Goal: Task Accomplishment & Management: Manage account settings

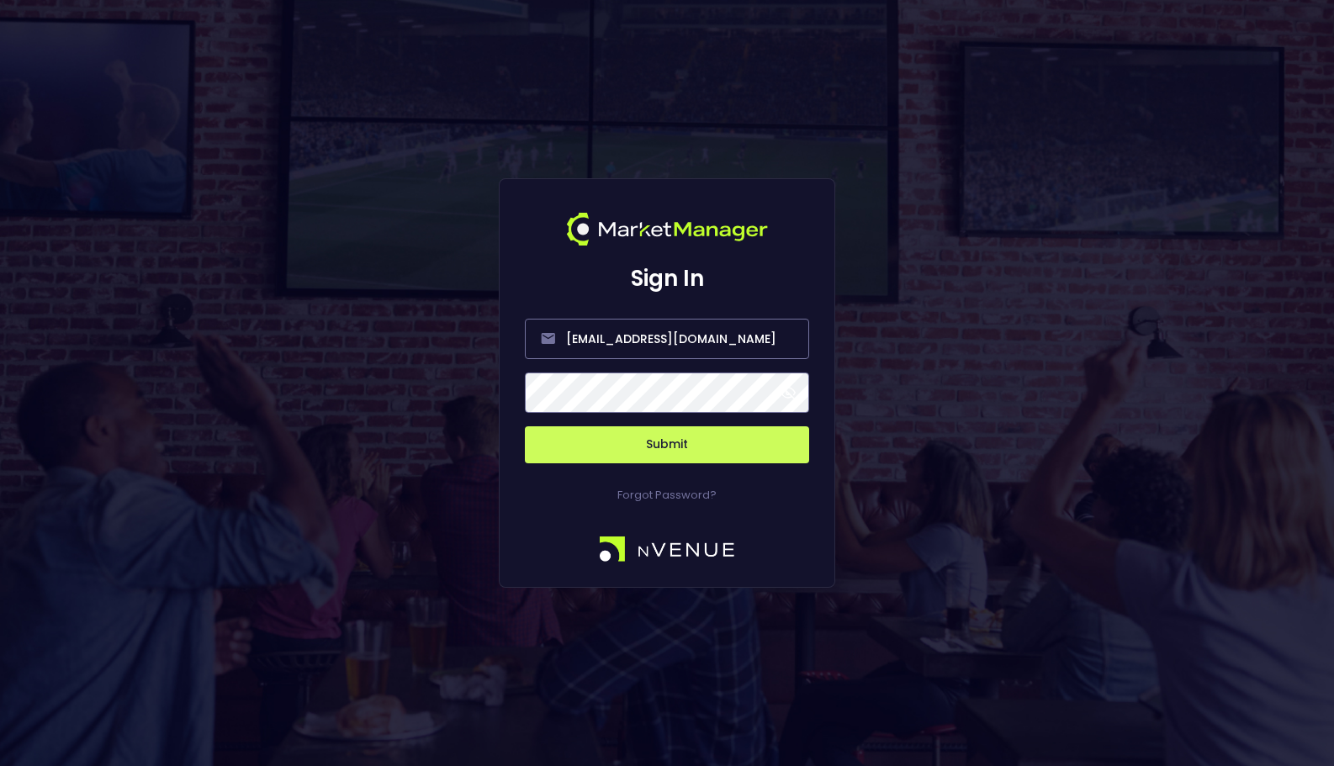
click at [722, 459] on button "Submit" at bounding box center [667, 445] width 284 height 37
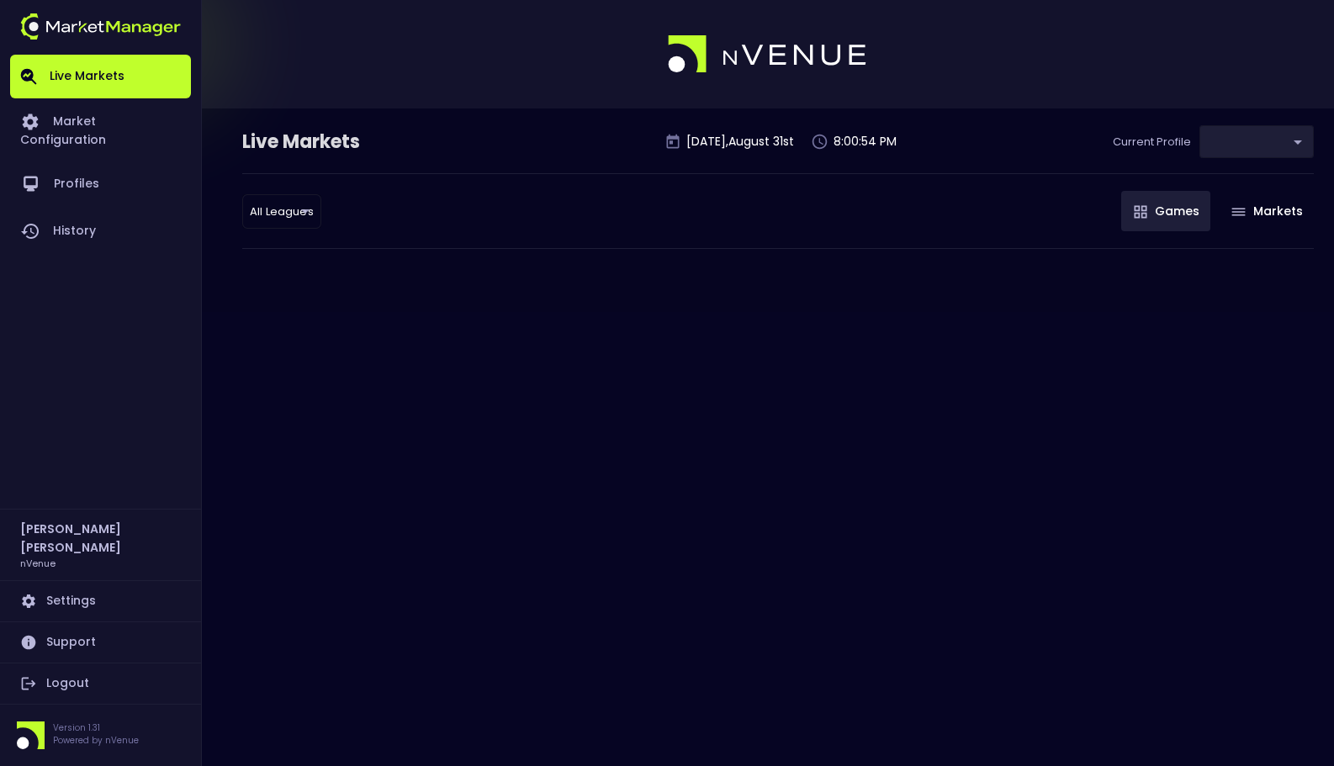
type input "0a763355-b225-40e6-8c79-2dda4ec7b2cf"
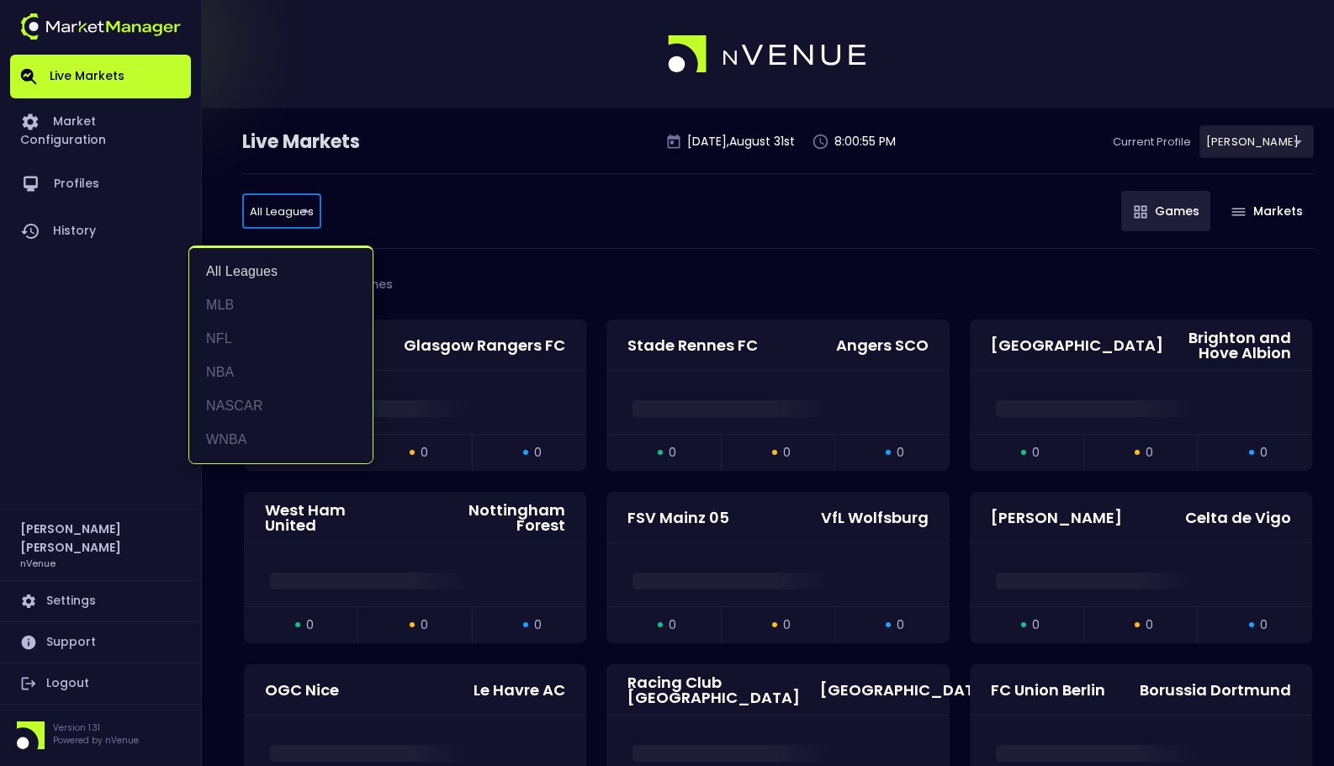
click at [282, 403] on li "NASCAR" at bounding box center [280, 407] width 183 height 34
type input "NASCAR"
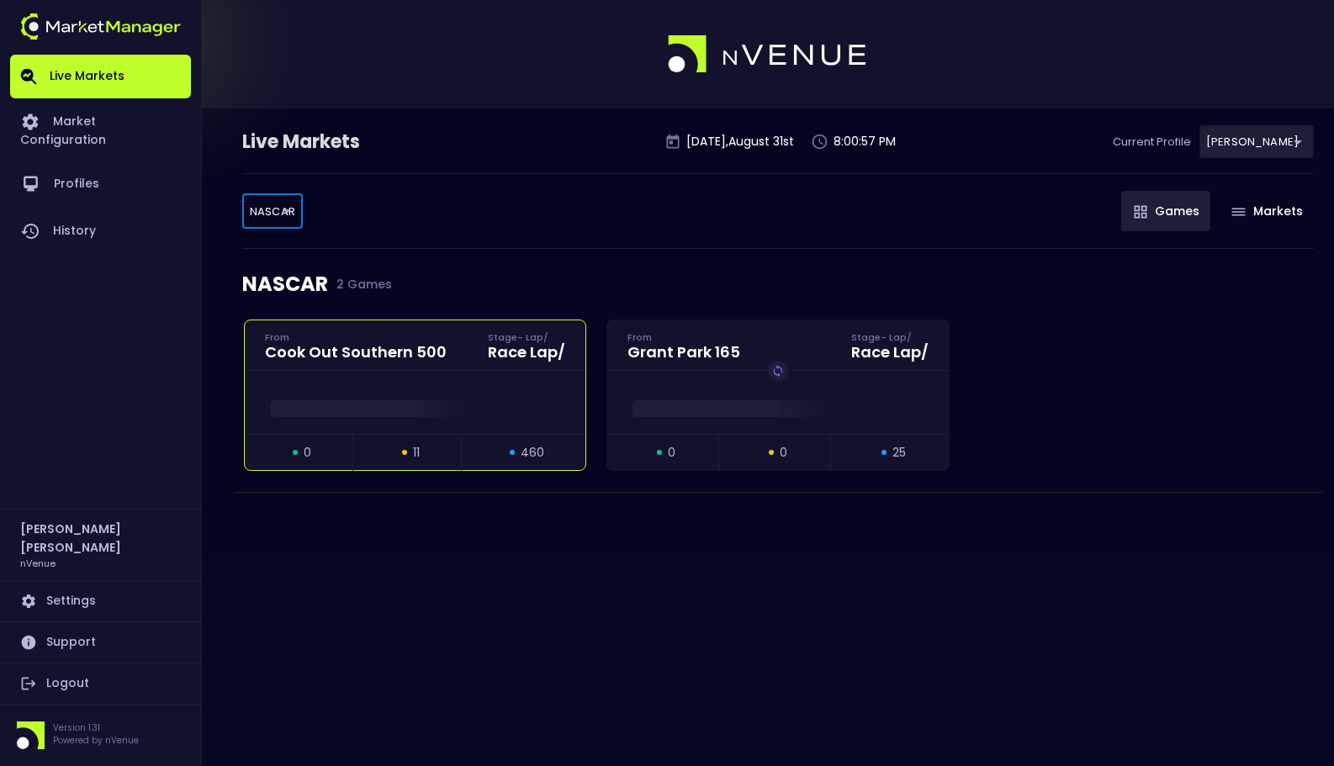
click at [330, 406] on span at bounding box center [415, 408] width 290 height 17
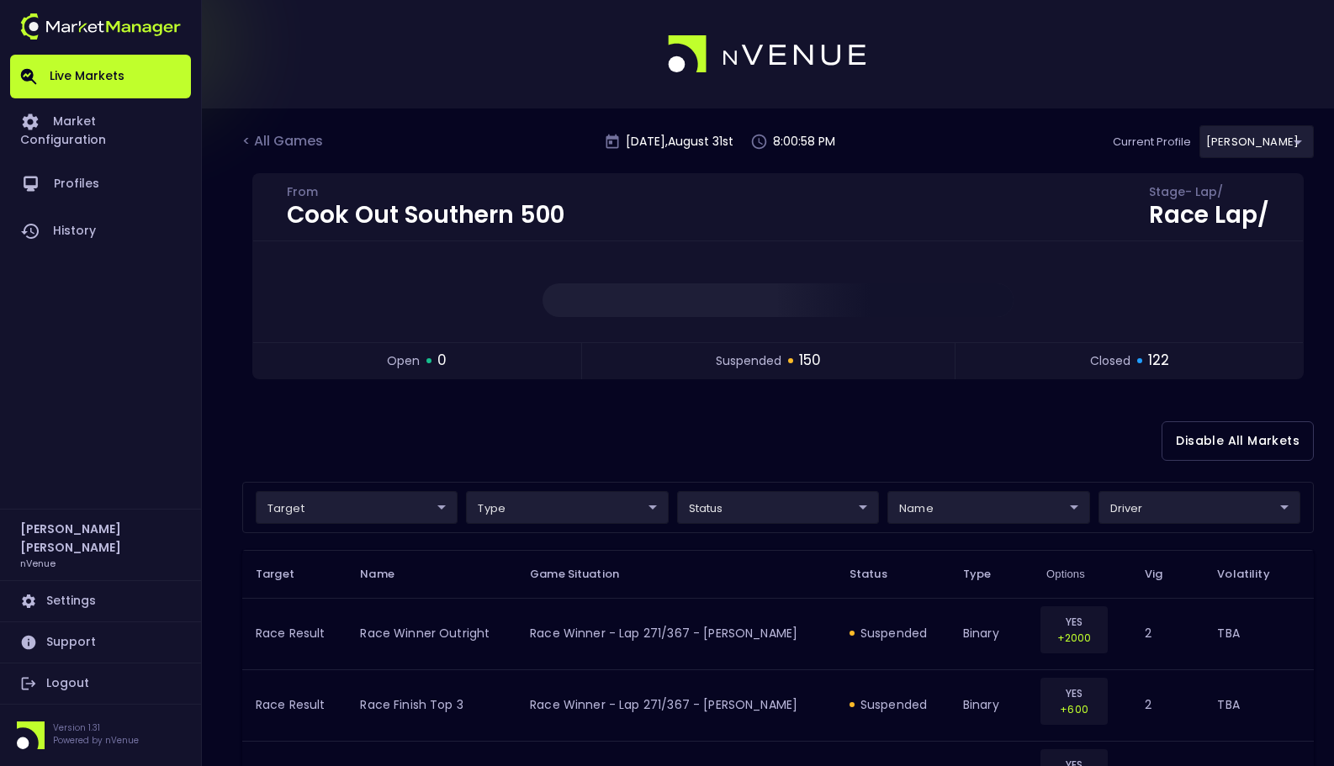
click at [469, 442] on div "Disable All Markets" at bounding box center [778, 441] width 1072 height 82
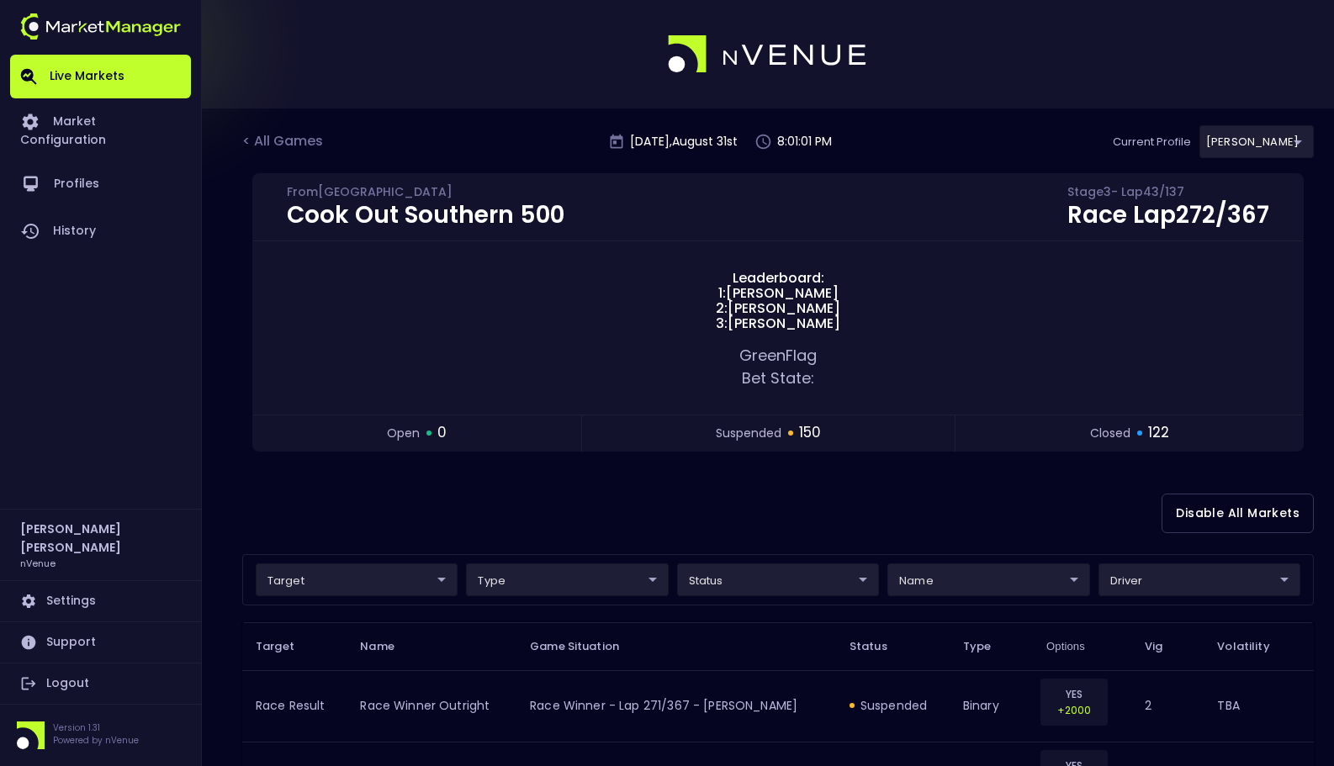
click at [970, 508] on div "Disable All Markets" at bounding box center [778, 514] width 1072 height 82
click at [962, 487] on div "Disable All Markets" at bounding box center [778, 514] width 1072 height 82
click at [692, 506] on div "Disable All Markets" at bounding box center [778, 514] width 1072 height 82
click at [750, 522] on div "Disable All Markets" at bounding box center [778, 514] width 1072 height 82
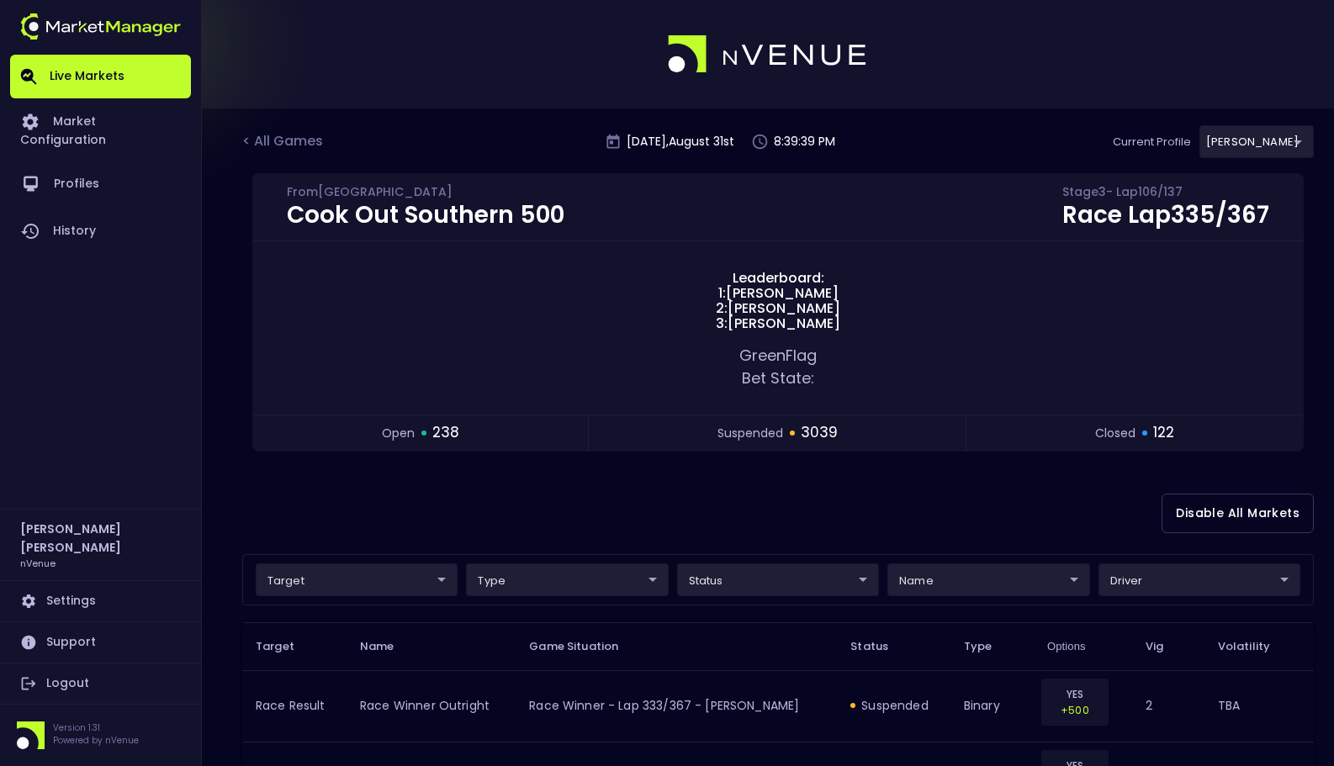
click at [663, 518] on div "Disable All Markets" at bounding box center [778, 514] width 1072 height 82
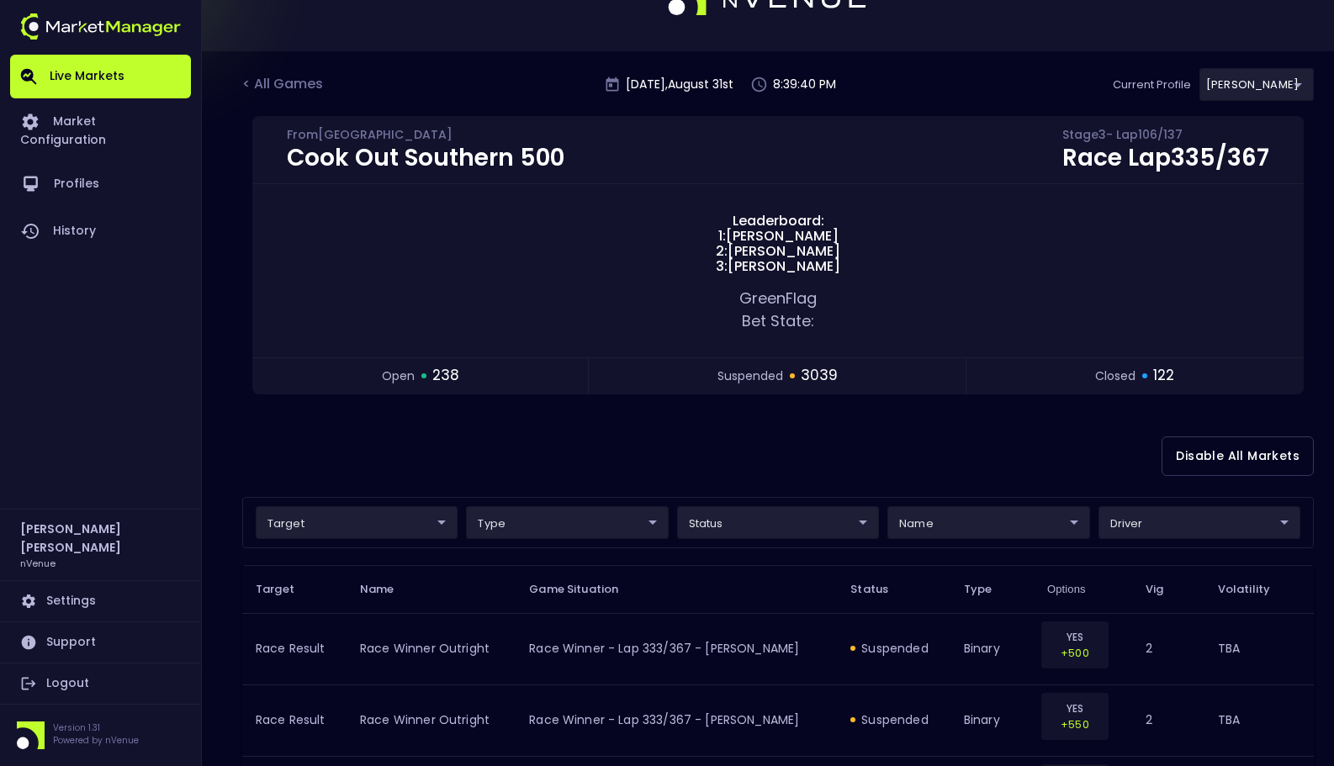
scroll to position [2, 0]
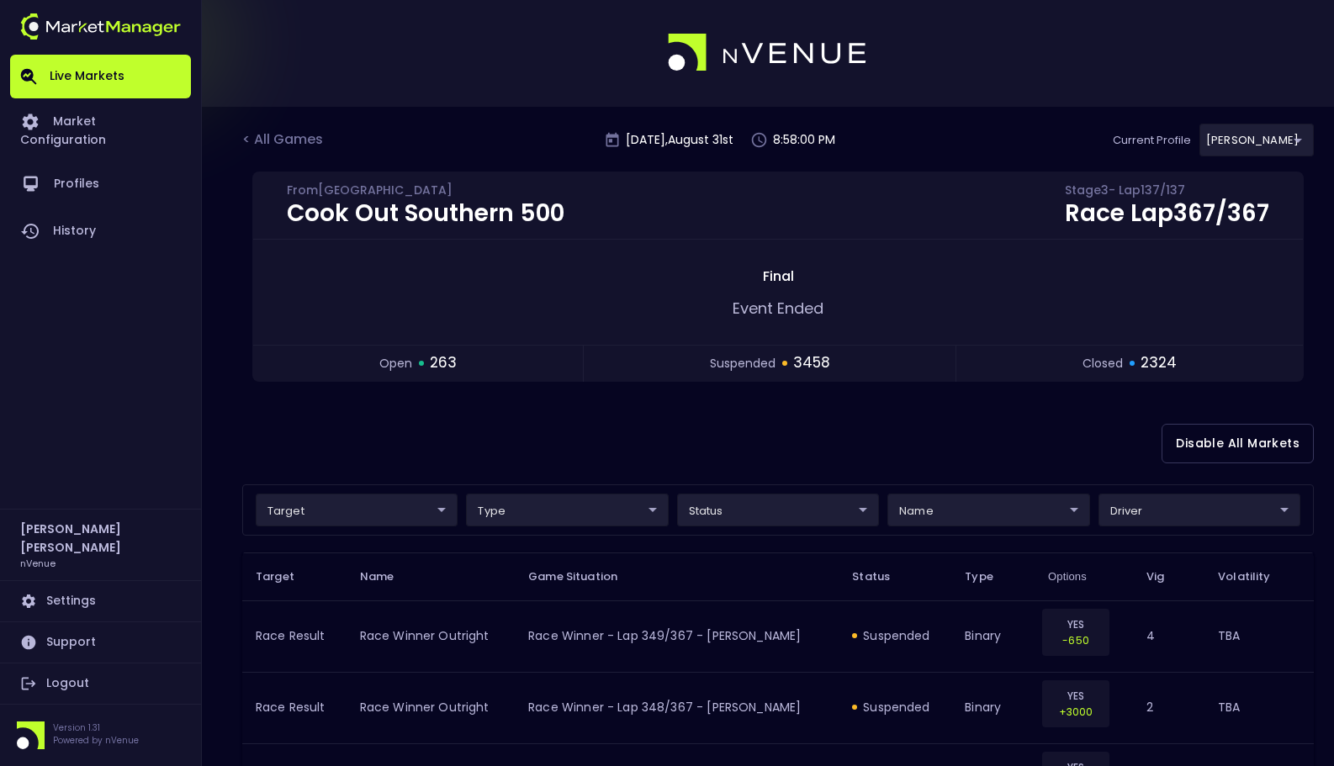
click at [839, 430] on div "Disable All Markets" at bounding box center [778, 444] width 1072 height 82
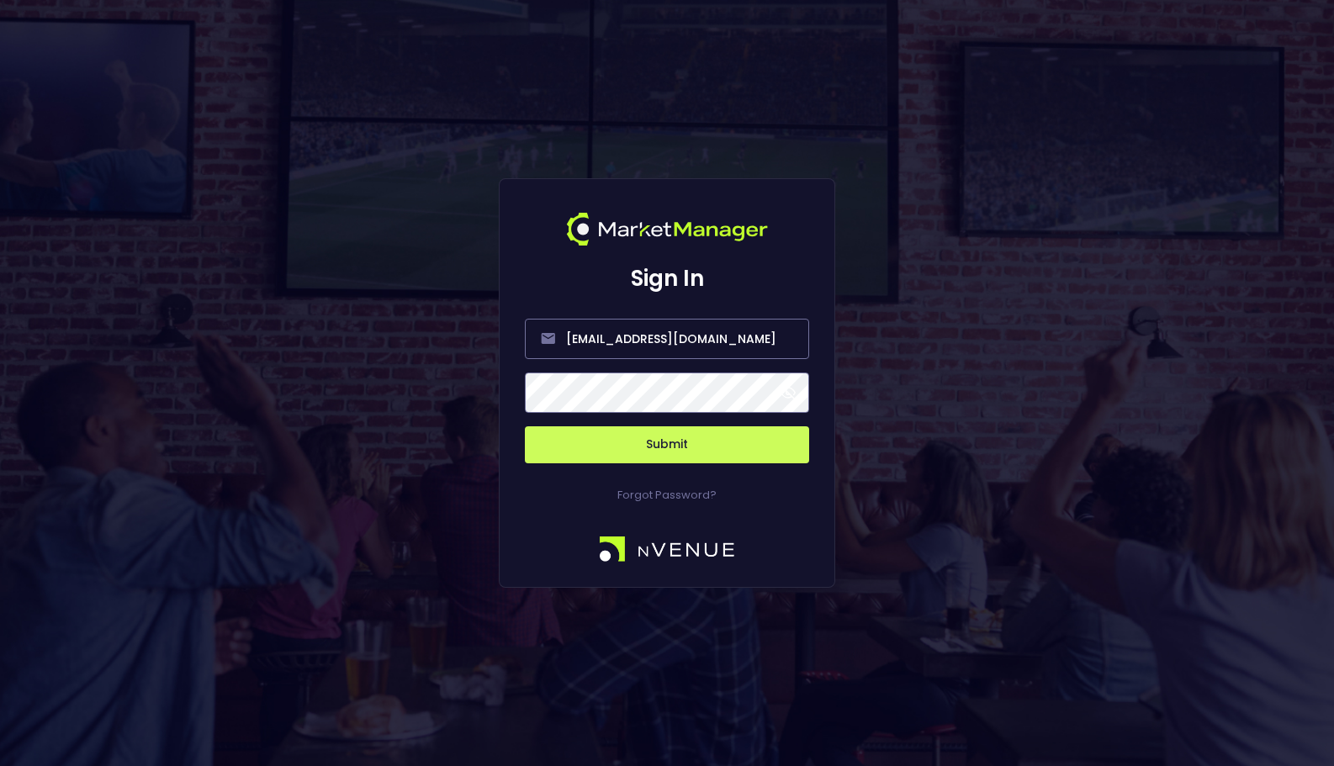
click at [607, 444] on button "Submit" at bounding box center [667, 445] width 284 height 37
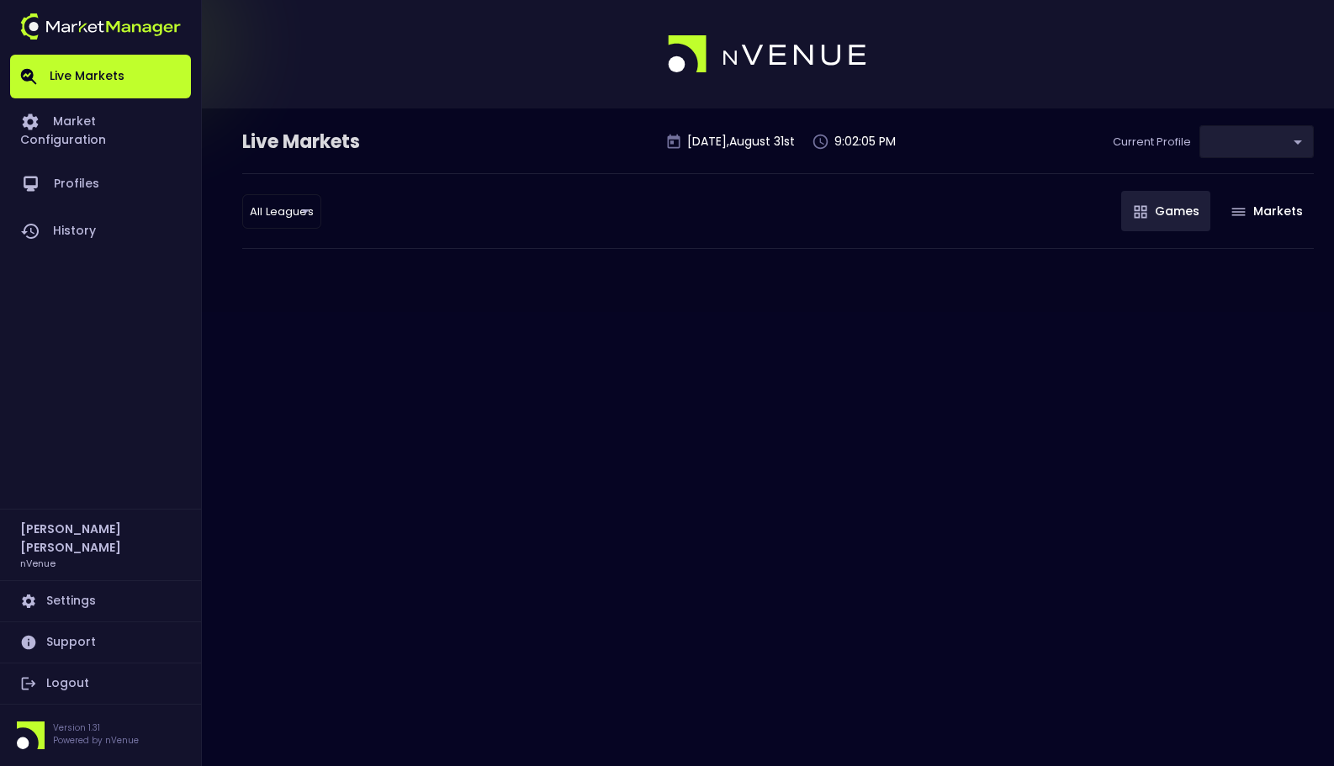
type input "0a763355-b225-40e6-8c79-2dda4ec7b2cf"
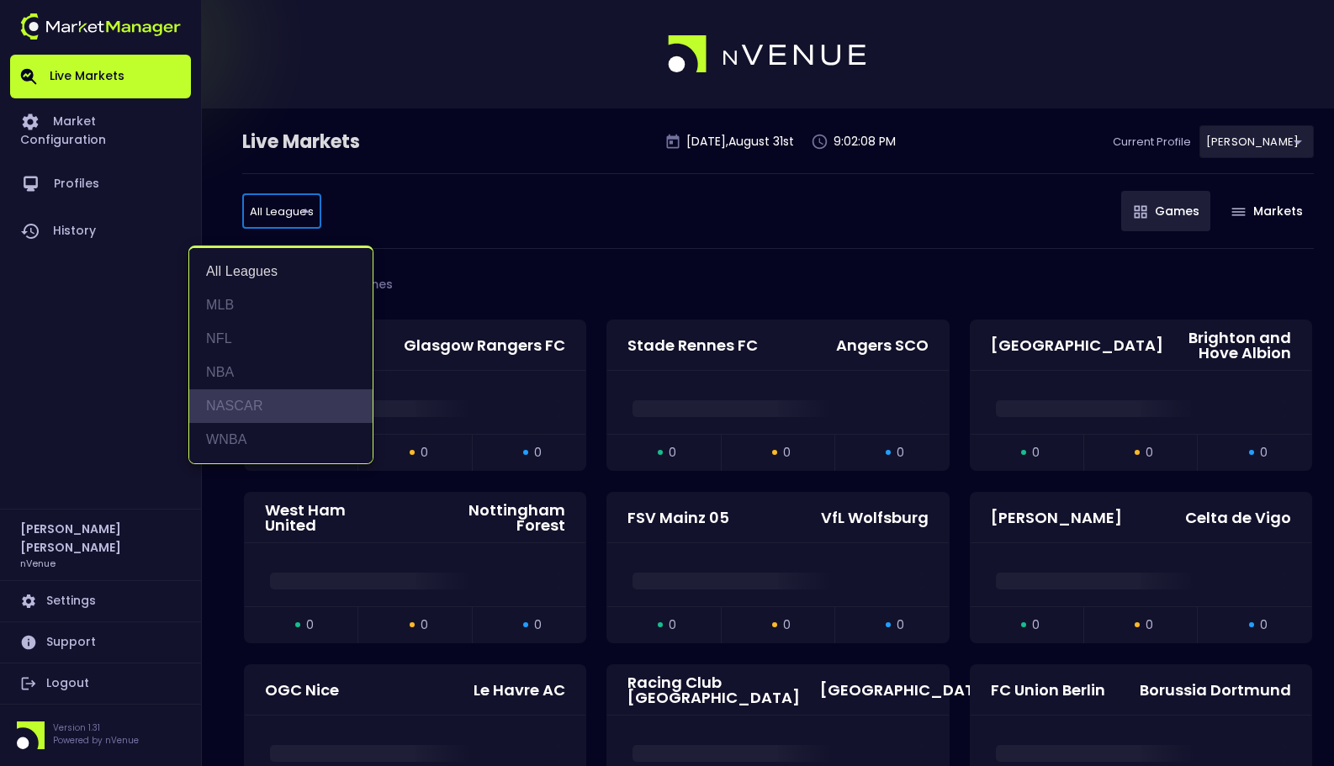
click at [258, 395] on li "NASCAR" at bounding box center [280, 407] width 183 height 34
type input "NASCAR"
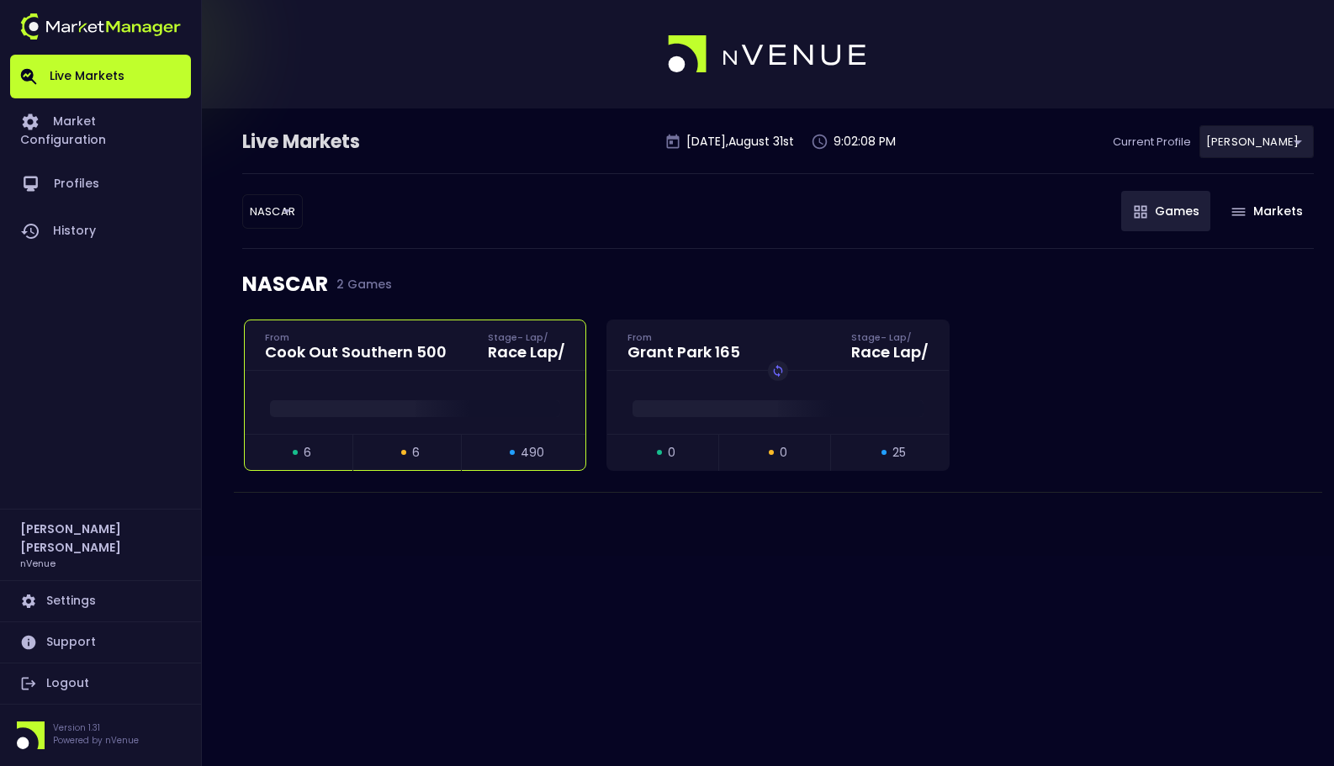
click at [289, 400] on span at bounding box center [415, 408] width 290 height 17
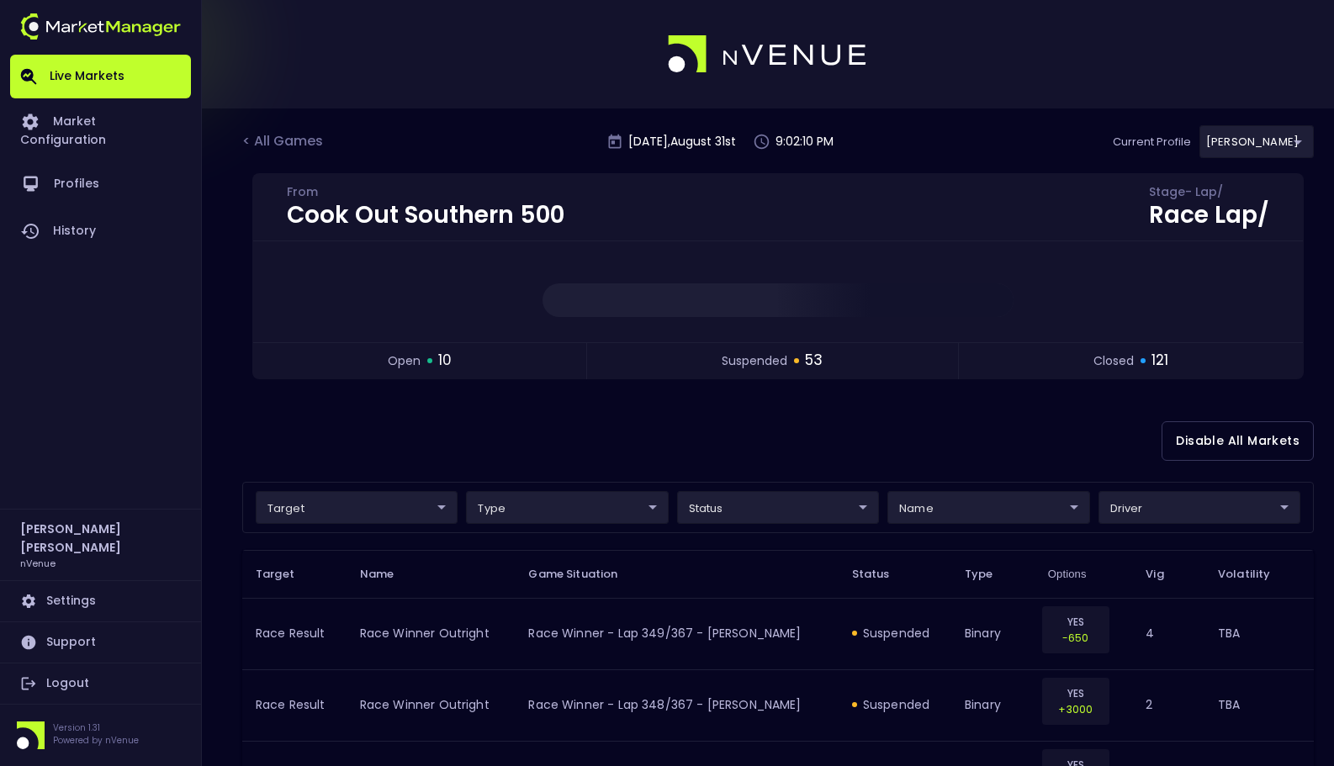
click at [722, 422] on div "Disable All Markets" at bounding box center [778, 441] width 1072 height 82
click at [1028, 398] on div "Cook Out Southern 500 From Stage - Lap / Race Lap / open 5 suspended 38 closed …" at bounding box center [778, 286] width 1072 height 227
click at [1020, 449] on div "Disable All Markets" at bounding box center [778, 441] width 1072 height 82
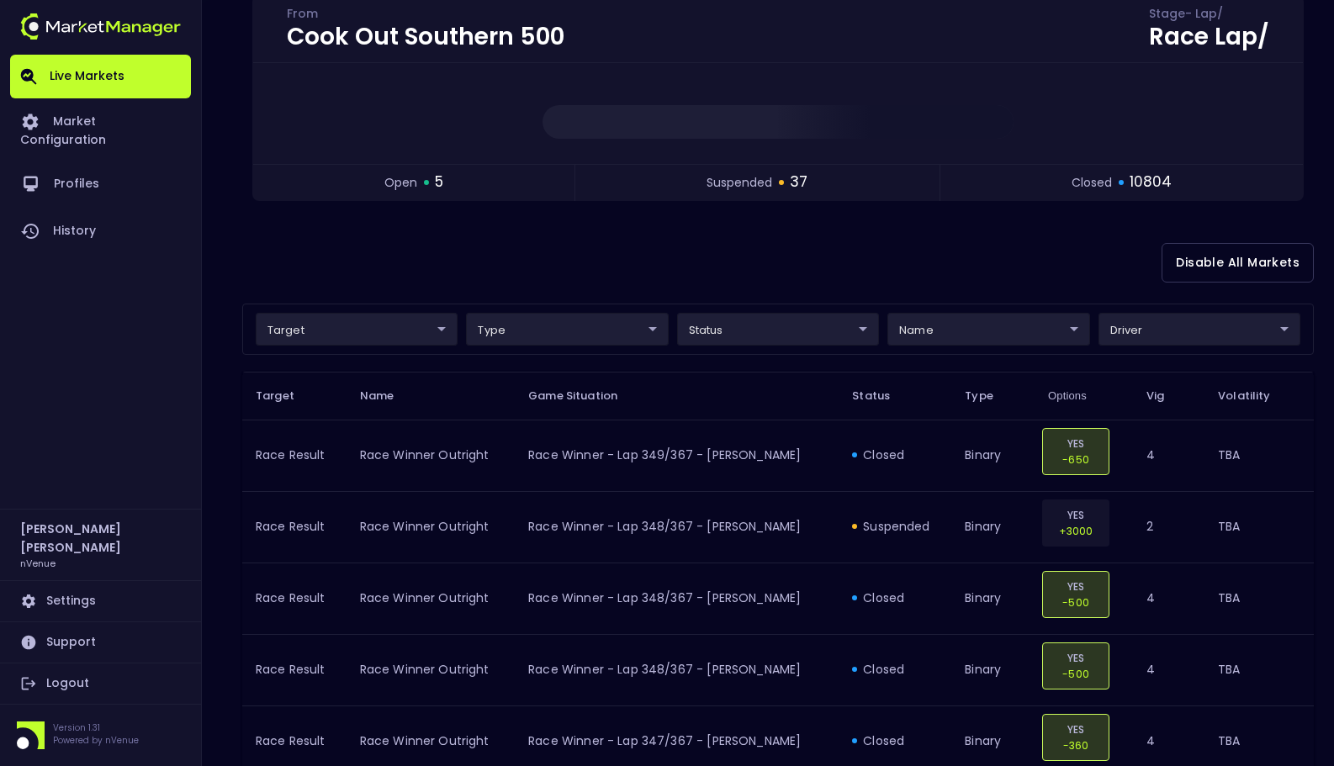
scroll to position [177, 0]
click at [1016, 274] on div "Disable All Markets" at bounding box center [778, 265] width 1072 height 82
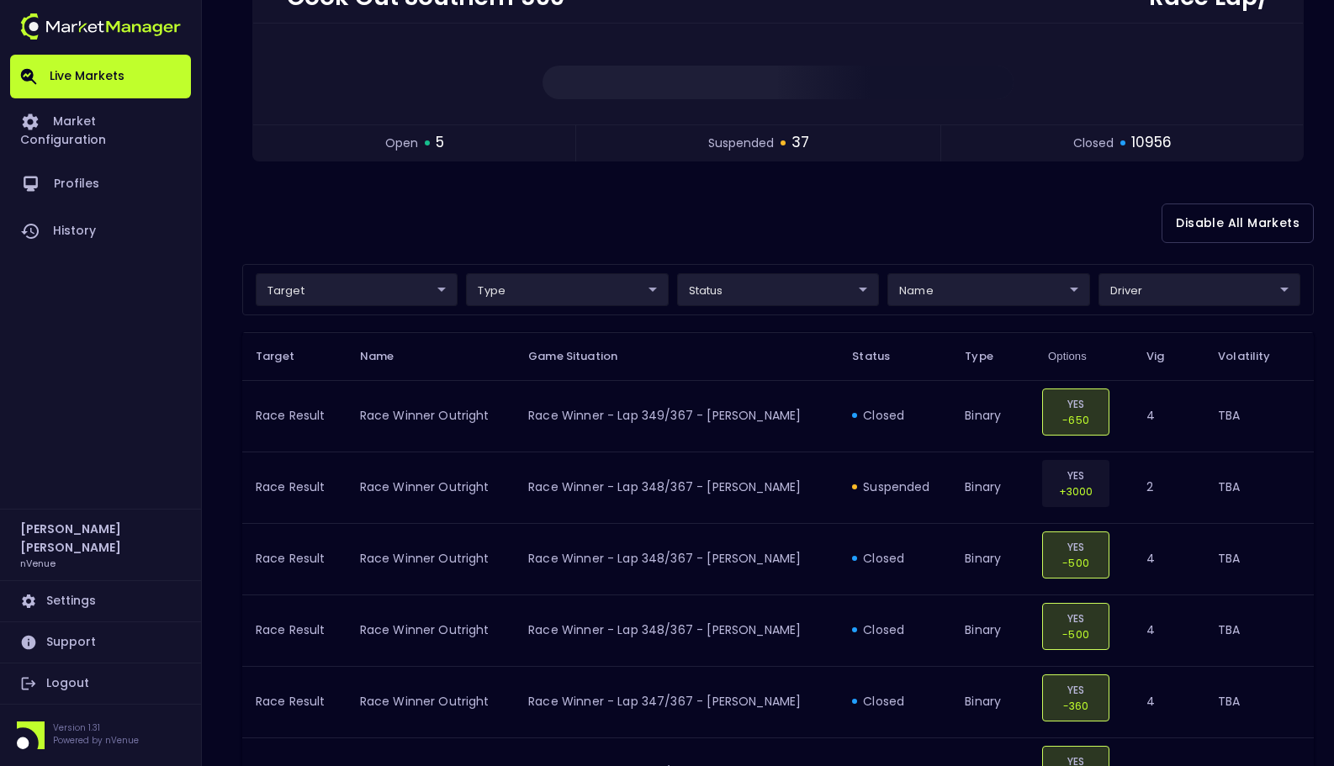
scroll to position [107, 0]
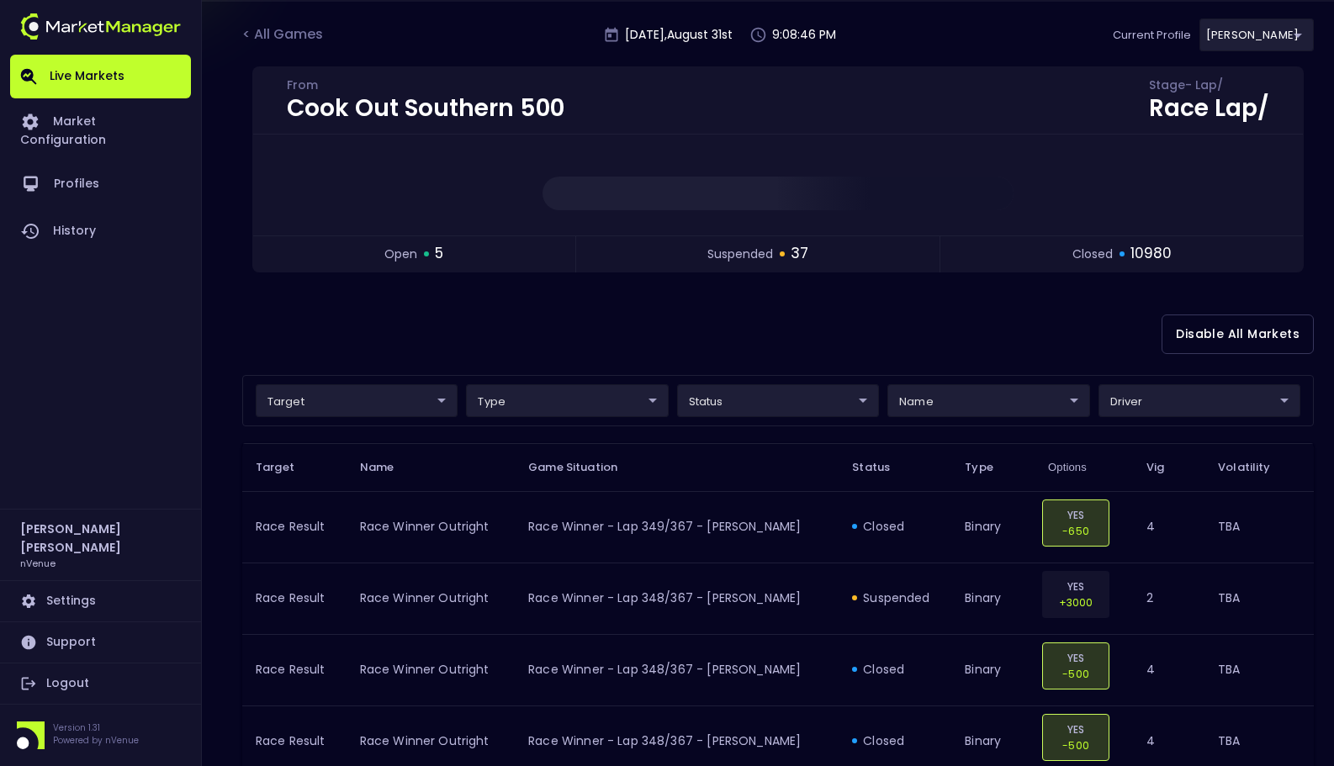
click at [825, 331] on div "Disable All Markets" at bounding box center [778, 335] width 1072 height 82
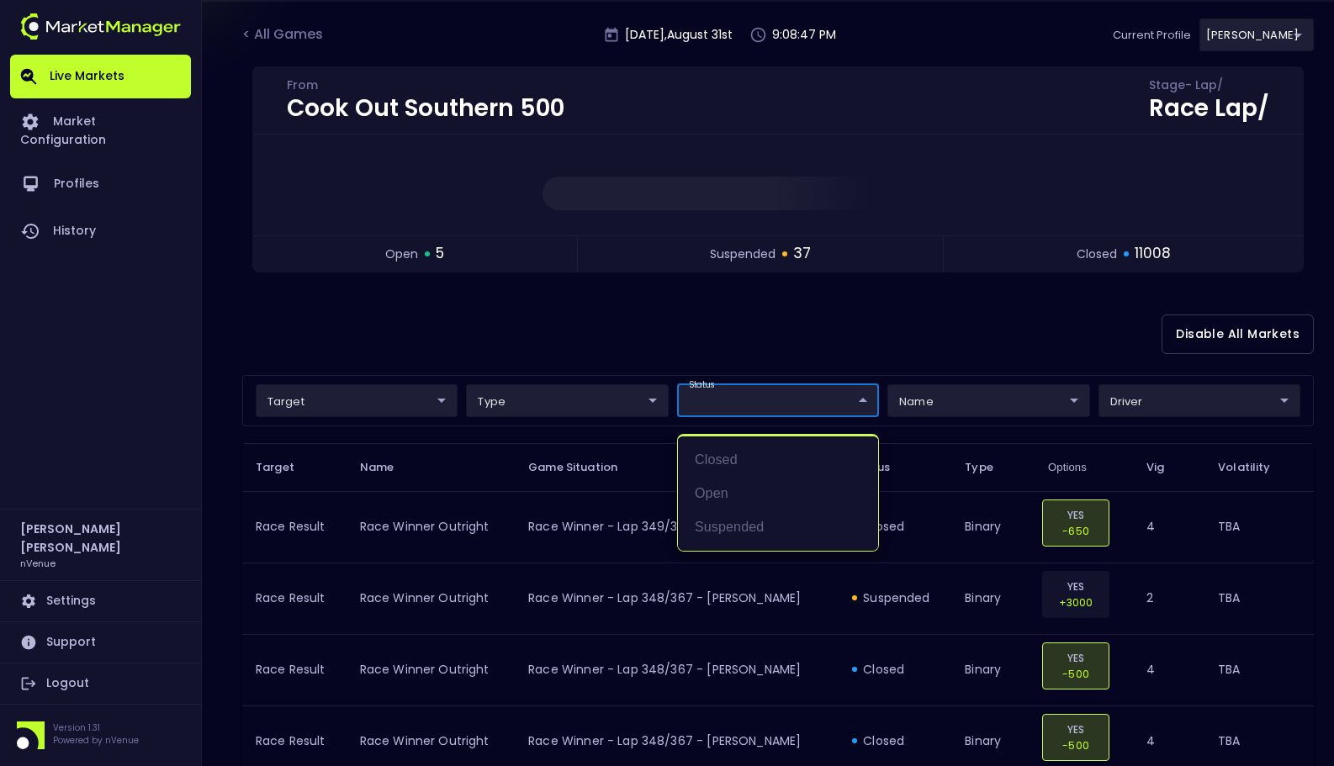
click at [1049, 331] on div at bounding box center [667, 383] width 1334 height 766
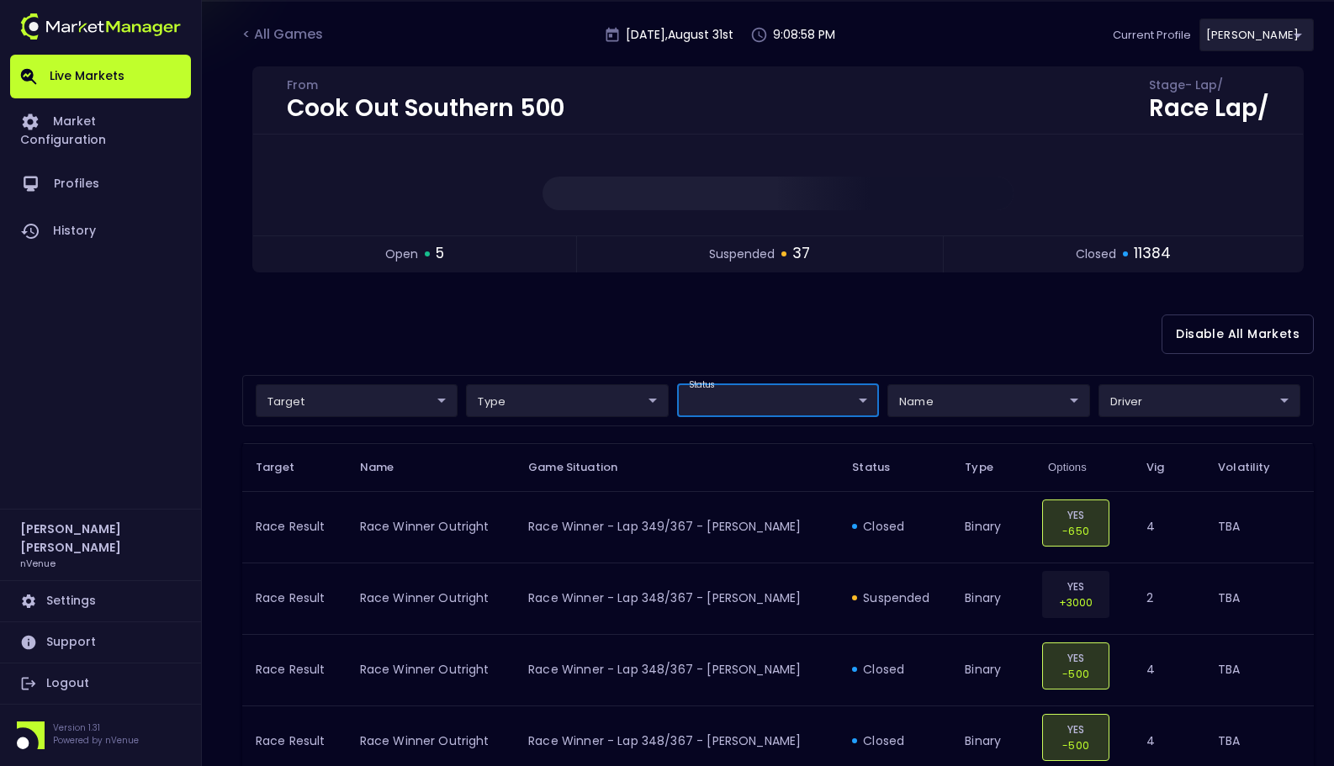
click at [1015, 341] on div "Disable All Markets" at bounding box center [778, 335] width 1072 height 82
click at [931, 324] on div "Disable All Markets" at bounding box center [778, 335] width 1072 height 82
click at [911, 335] on div "Disable All Markets" at bounding box center [778, 335] width 1072 height 82
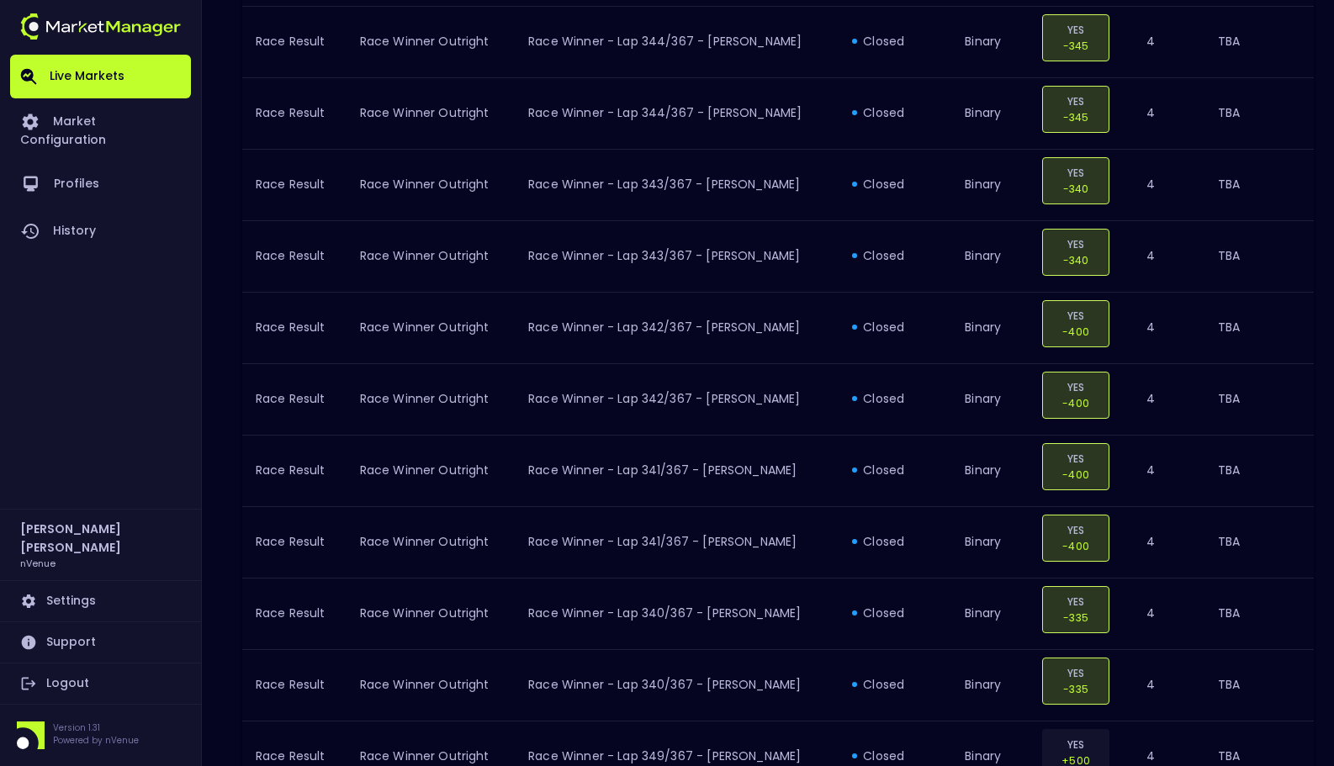
scroll to position [3, 0]
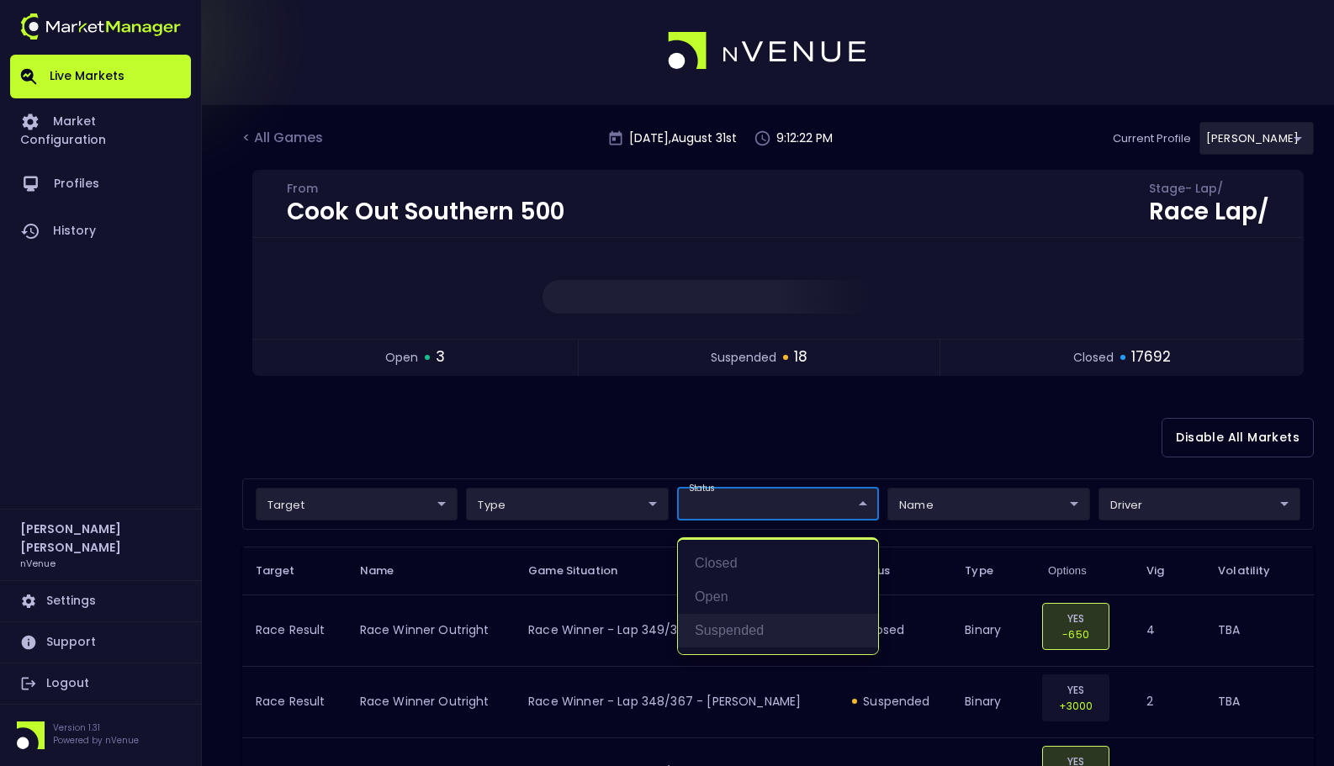
click at [787, 628] on li "suspended" at bounding box center [778, 631] width 200 height 34
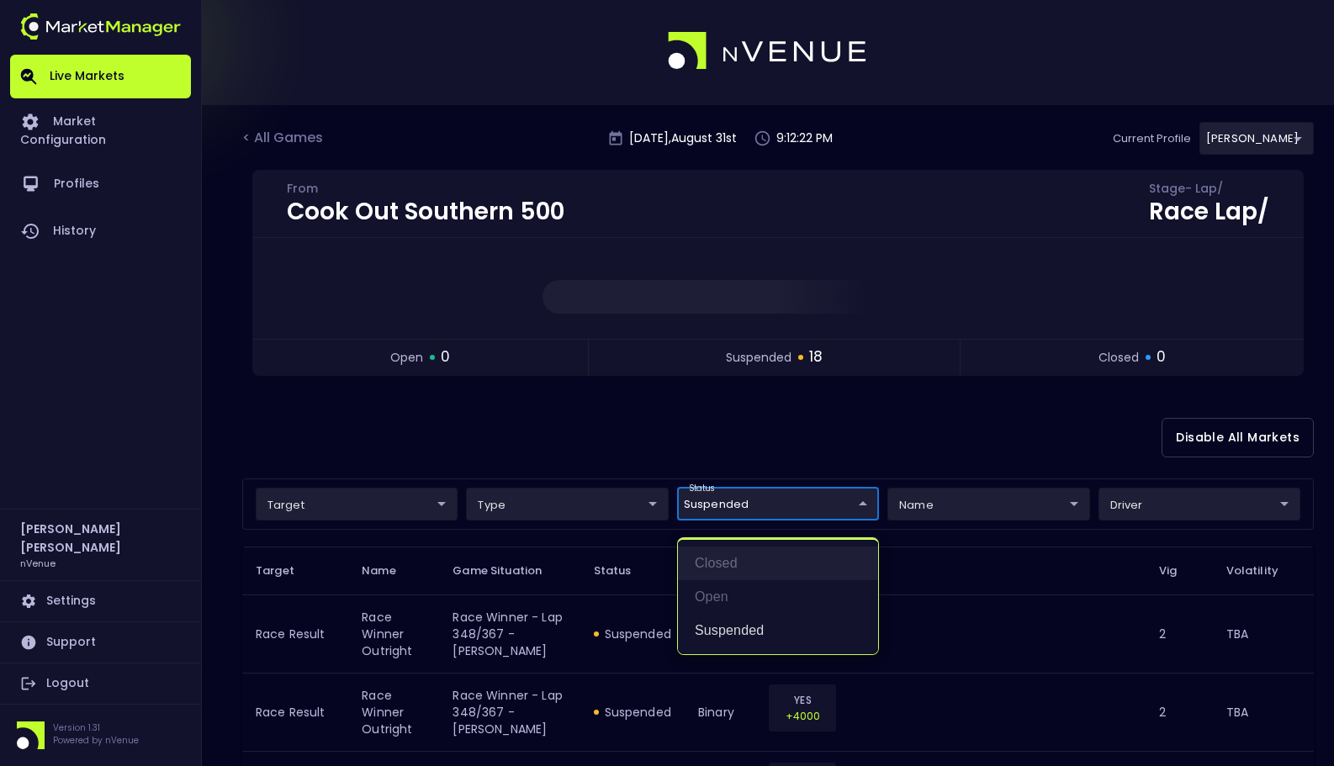
type input "suspended"
click at [818, 432] on div at bounding box center [667, 383] width 1334 height 766
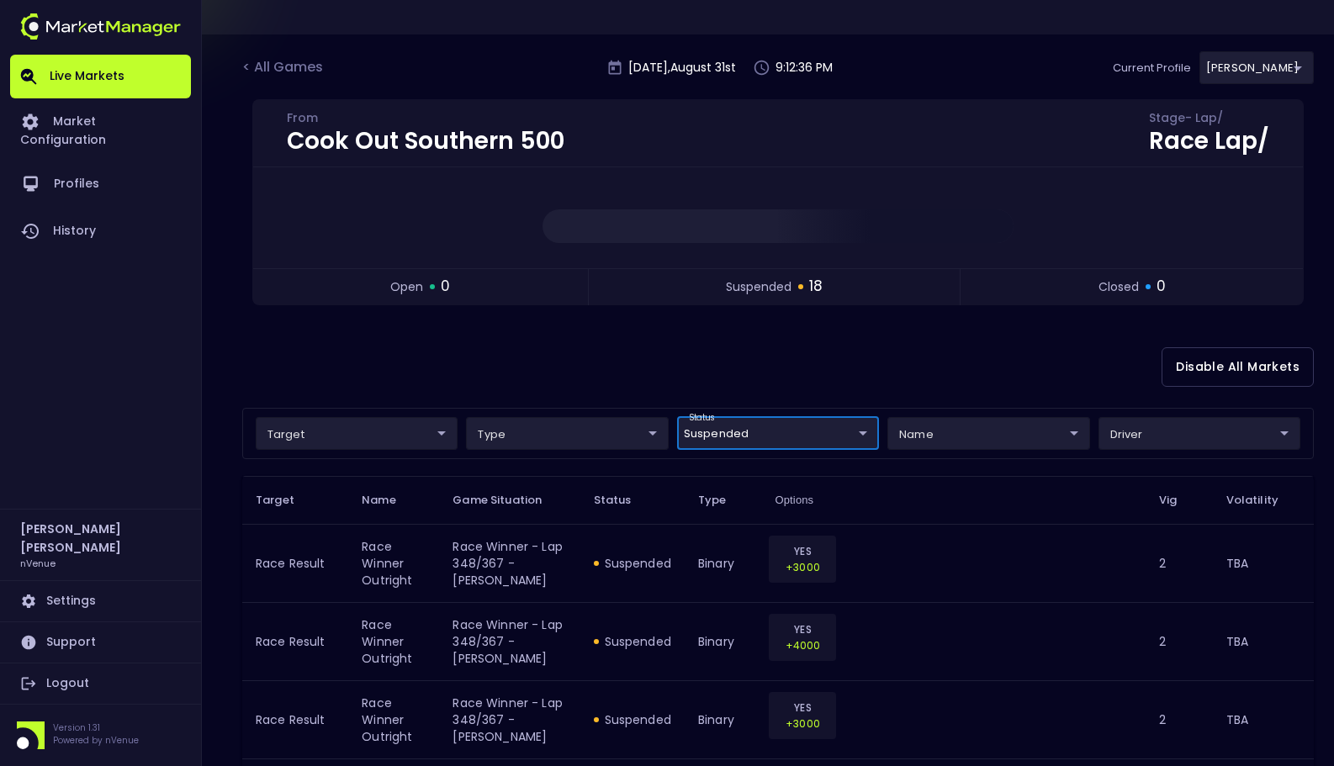
scroll to position [0, 0]
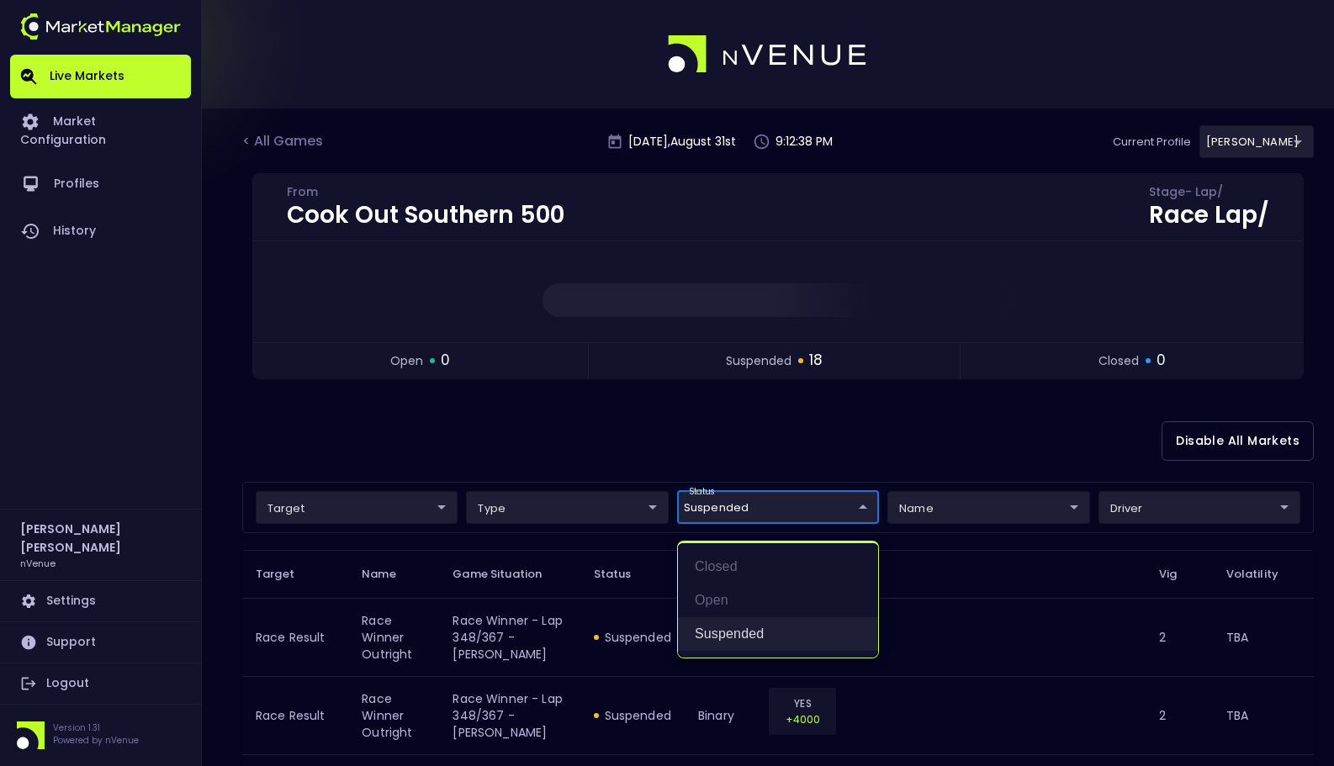
click at [780, 629] on li "suspended" at bounding box center [778, 635] width 200 height 34
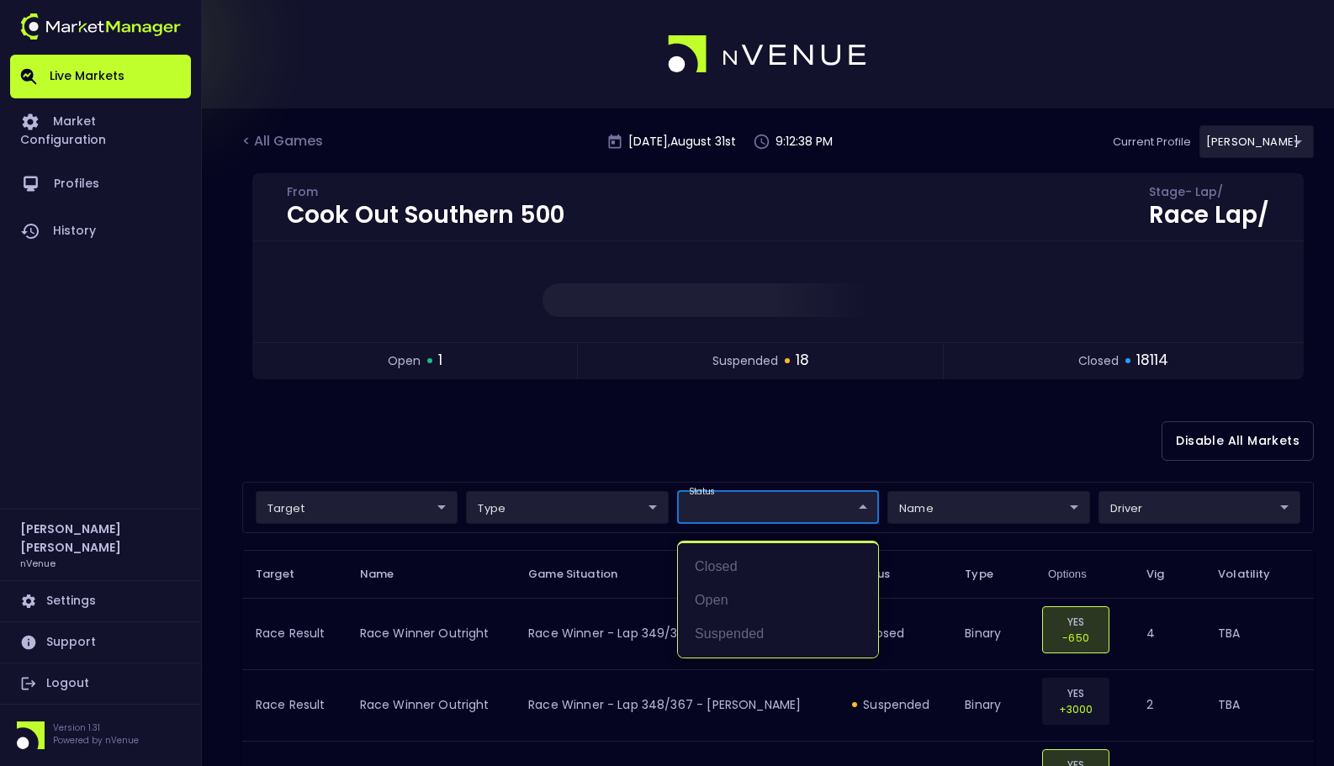
click at [852, 437] on div at bounding box center [667, 383] width 1334 height 766
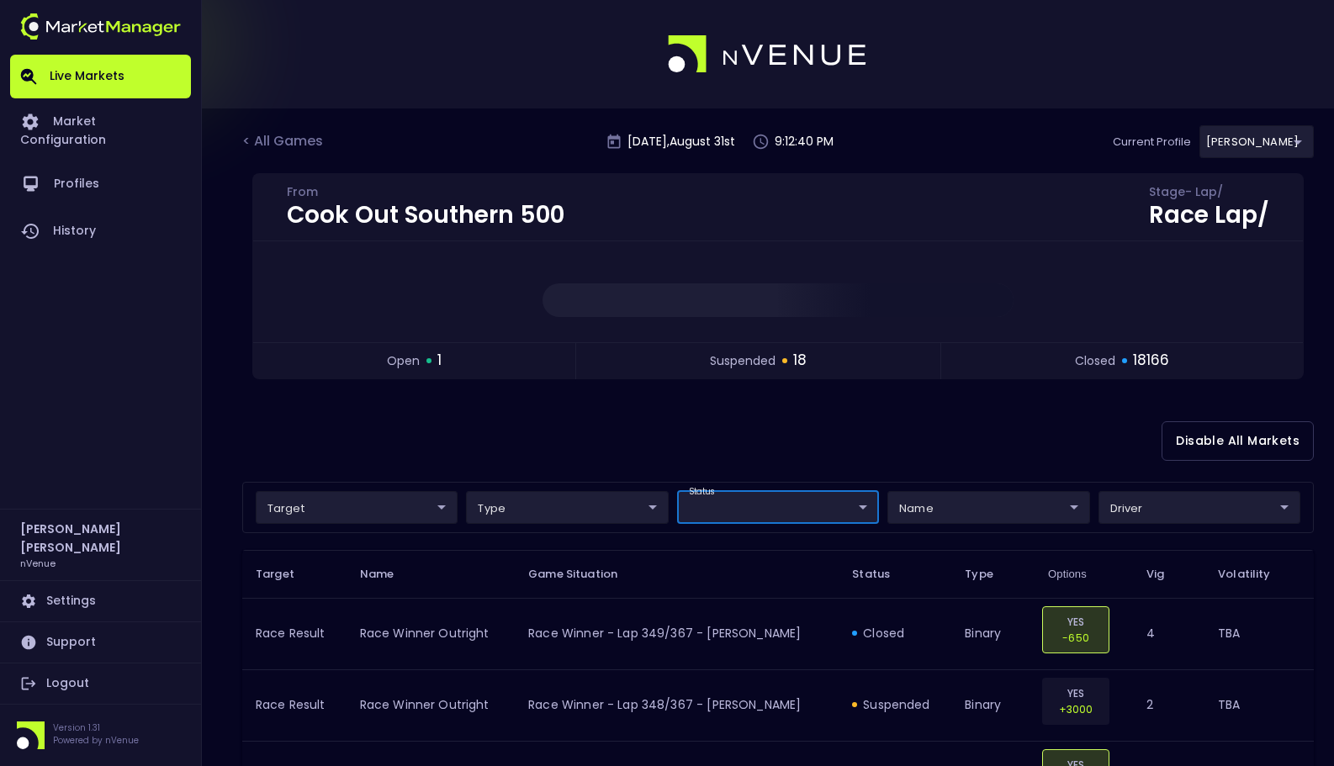
click at [852, 437] on div "Disable All Markets" at bounding box center [778, 441] width 1072 height 82
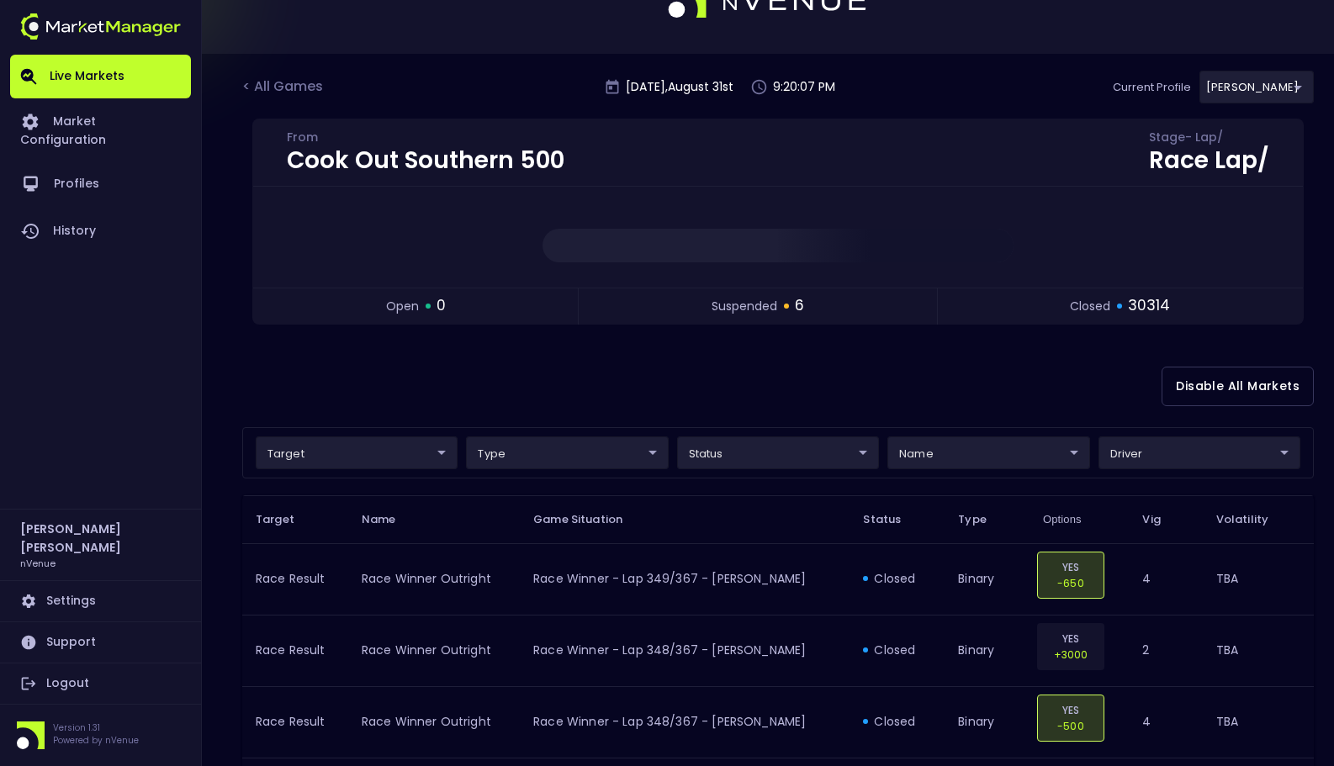
scroll to position [56, 0]
click at [922, 362] on div "Disable All Markets" at bounding box center [778, 386] width 1072 height 82
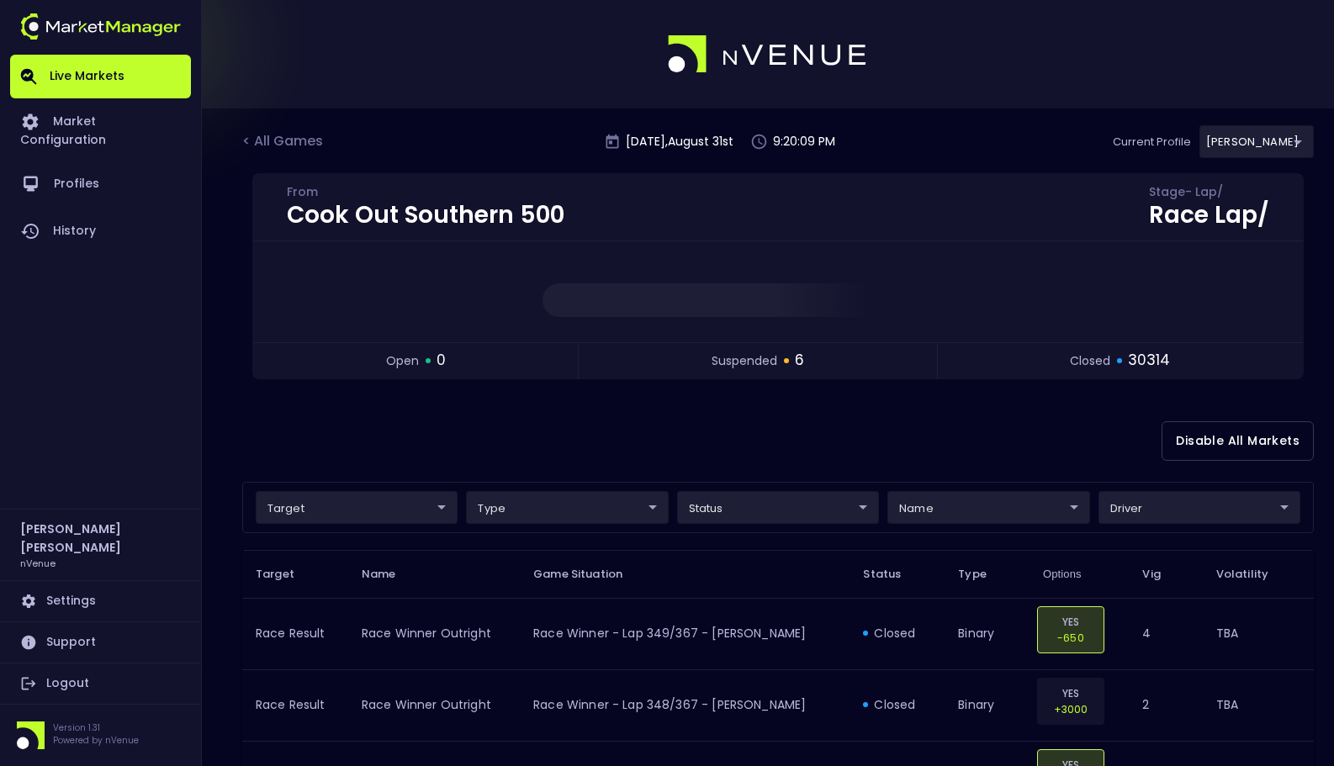
click at [941, 152] on div "< All Games [DATE] 9:20:09 PM Current Profile [PERSON_NAME] 0a763355-b225-40e6-…" at bounding box center [778, 149] width 1072 height 48
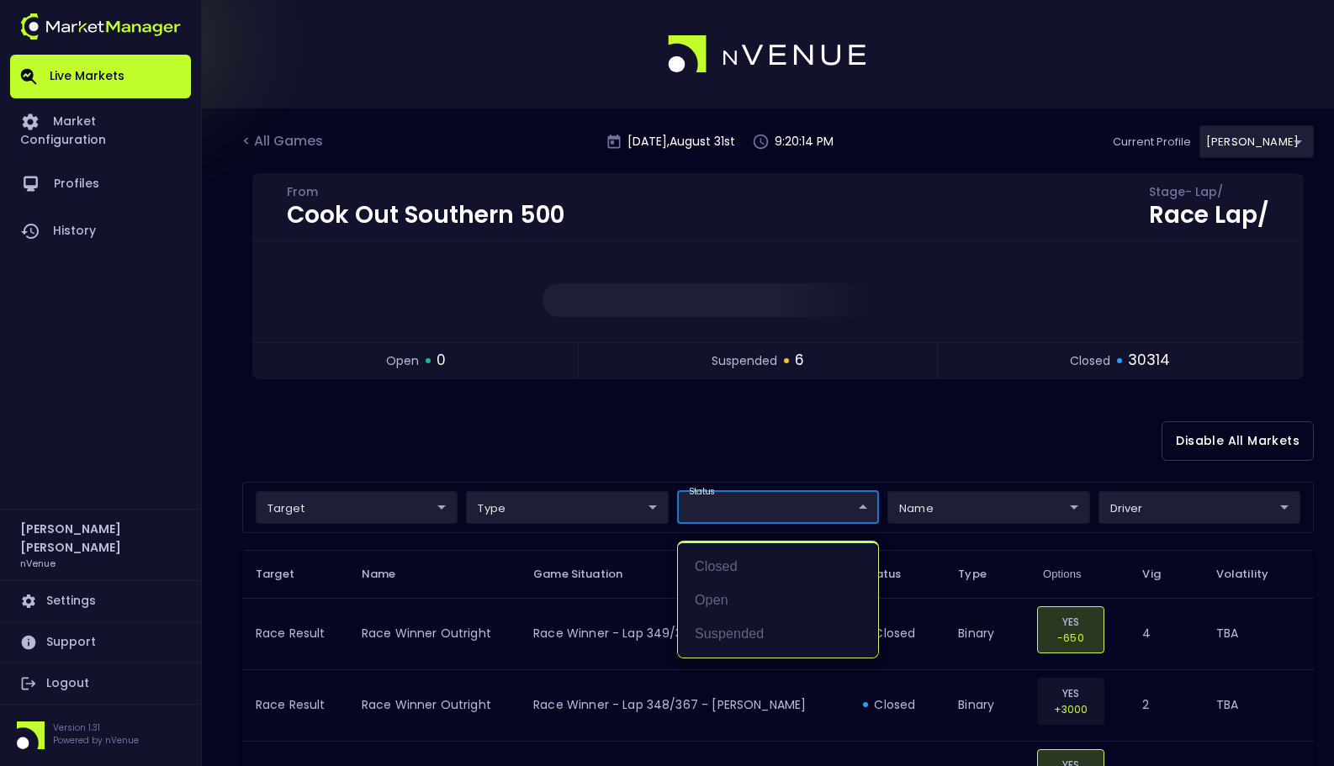
click at [745, 629] on li "suspended" at bounding box center [778, 635] width 200 height 34
type input "suspended"
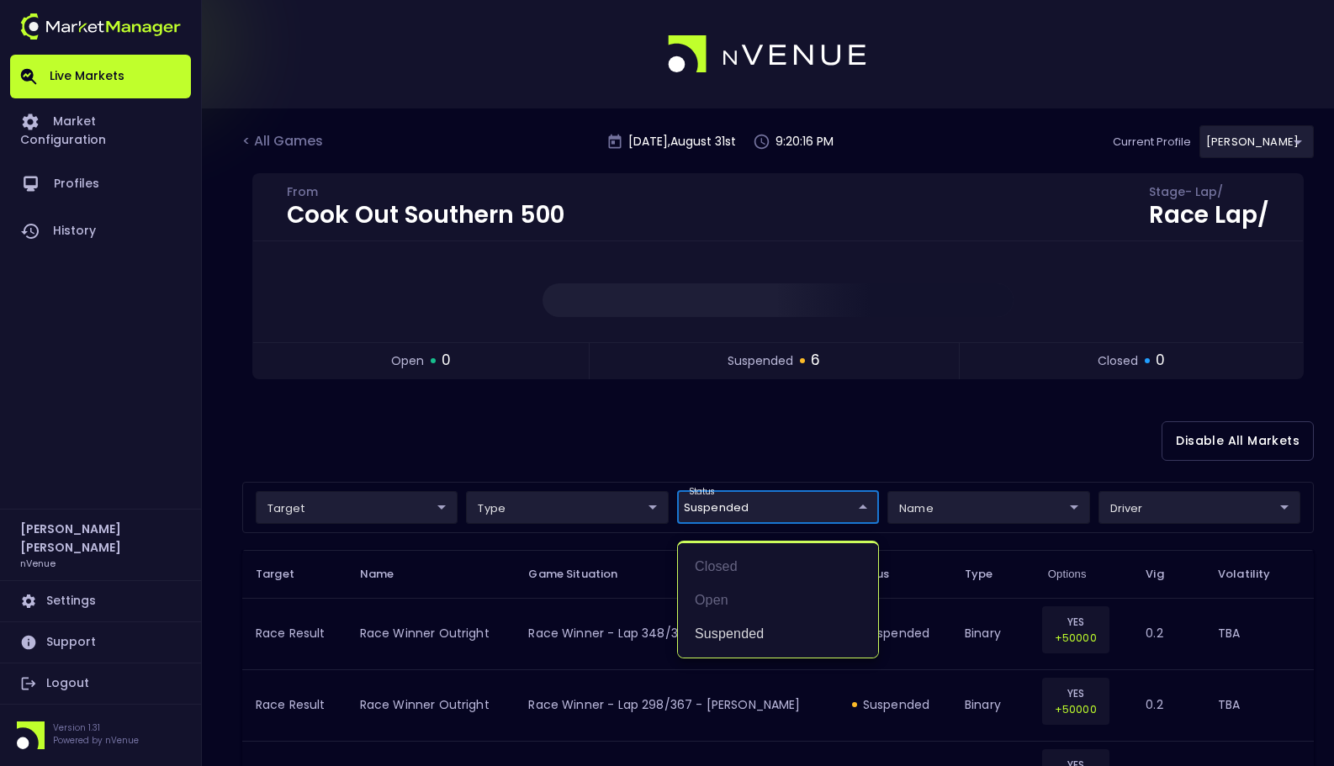
click at [825, 464] on div at bounding box center [667, 383] width 1334 height 766
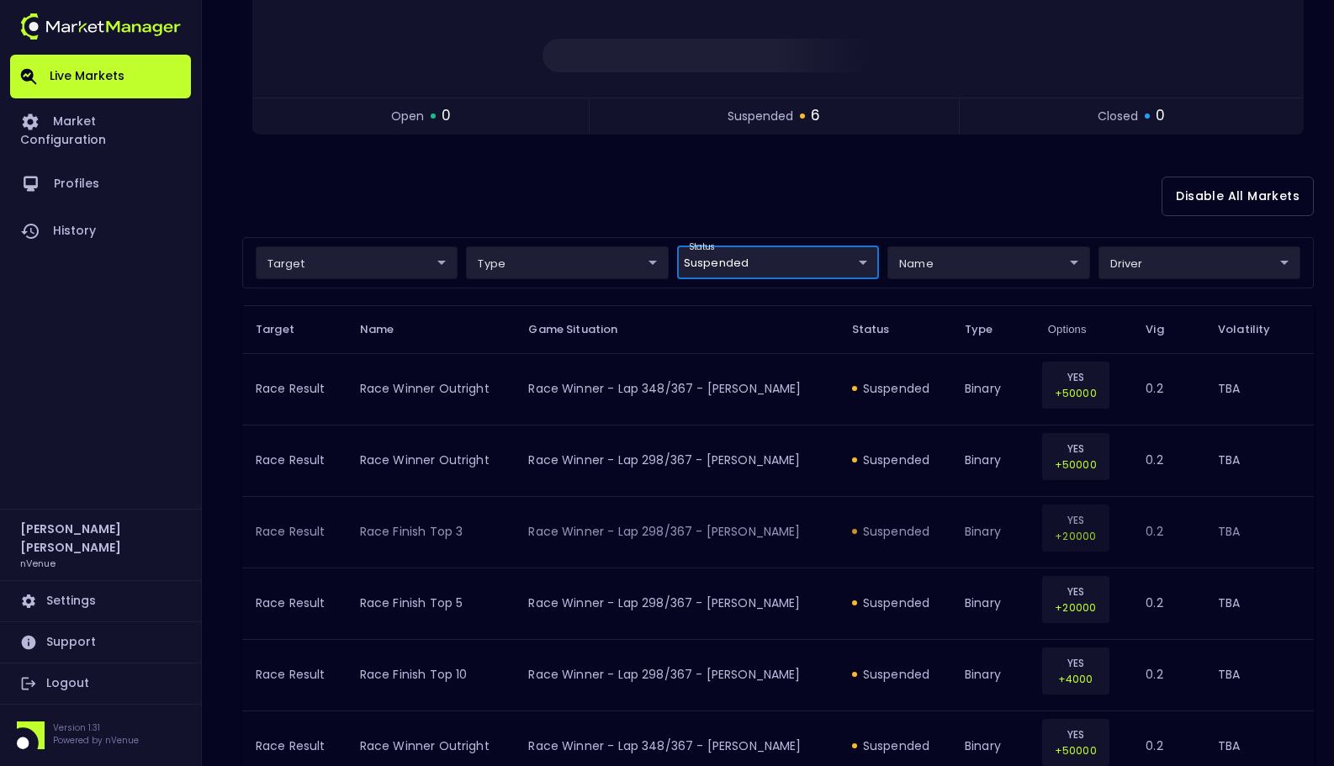
scroll to position [53, 0]
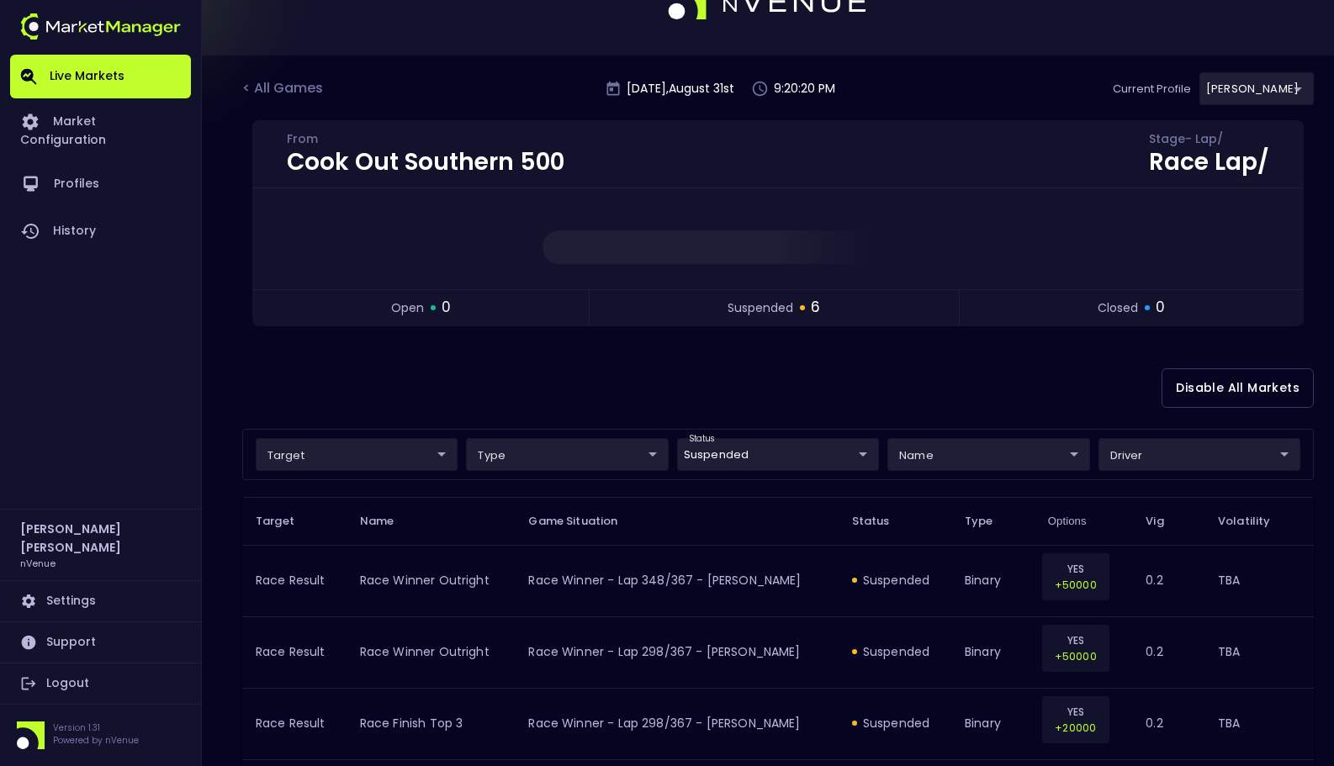
click at [864, 372] on div "Disable All Markets" at bounding box center [778, 388] width 1072 height 82
click at [835, 456] on body "Live Markets Market Configuration Profiles History Matt Jensen nVenue Settings …" at bounding box center [667, 503] width 1334 height 1112
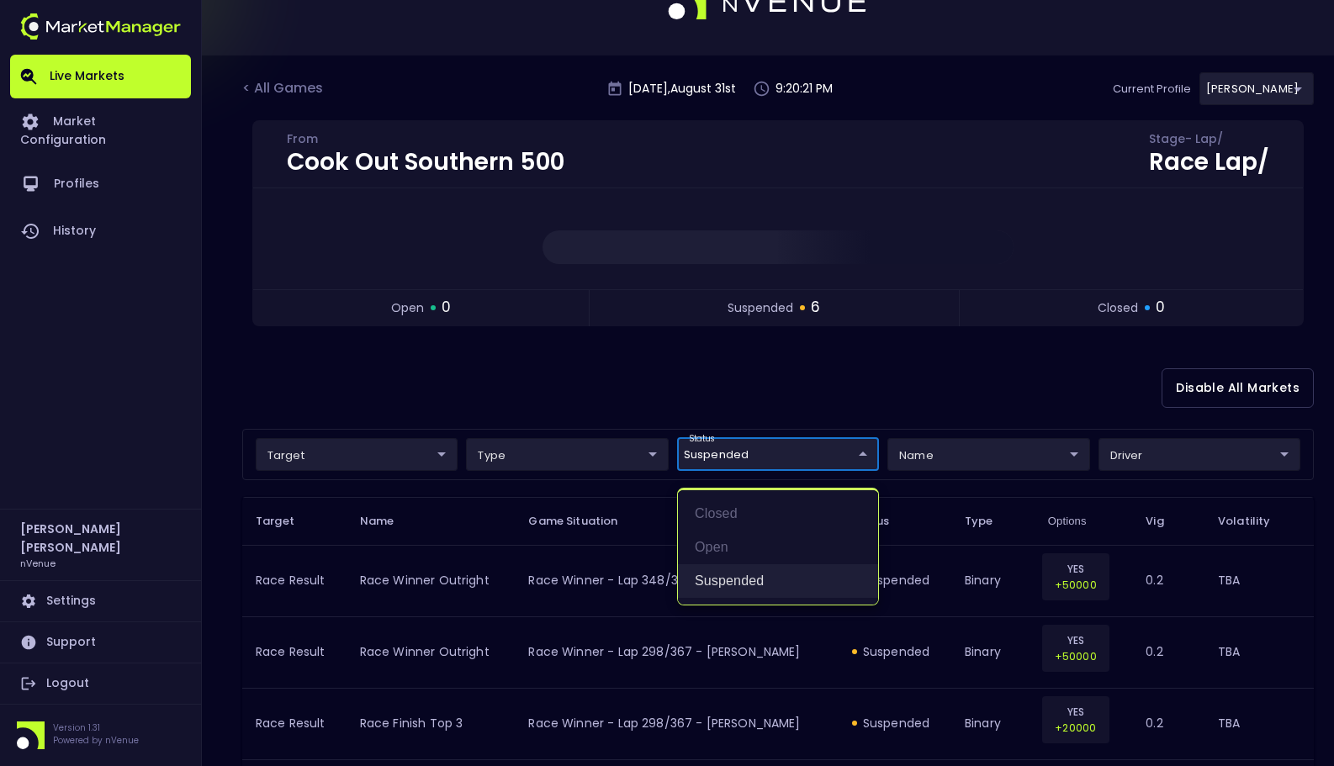
click at [803, 586] on li "suspended" at bounding box center [778, 582] width 200 height 34
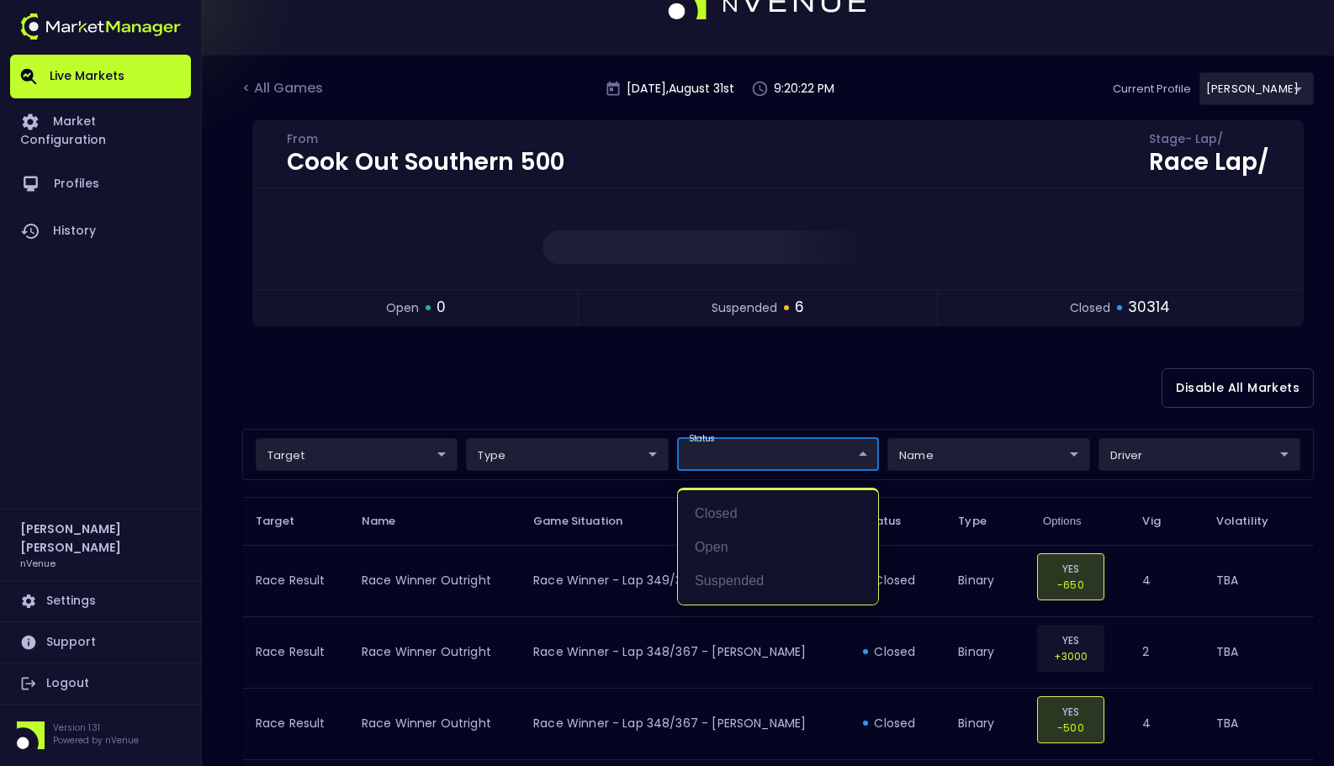
click at [931, 392] on div at bounding box center [667, 383] width 1334 height 766
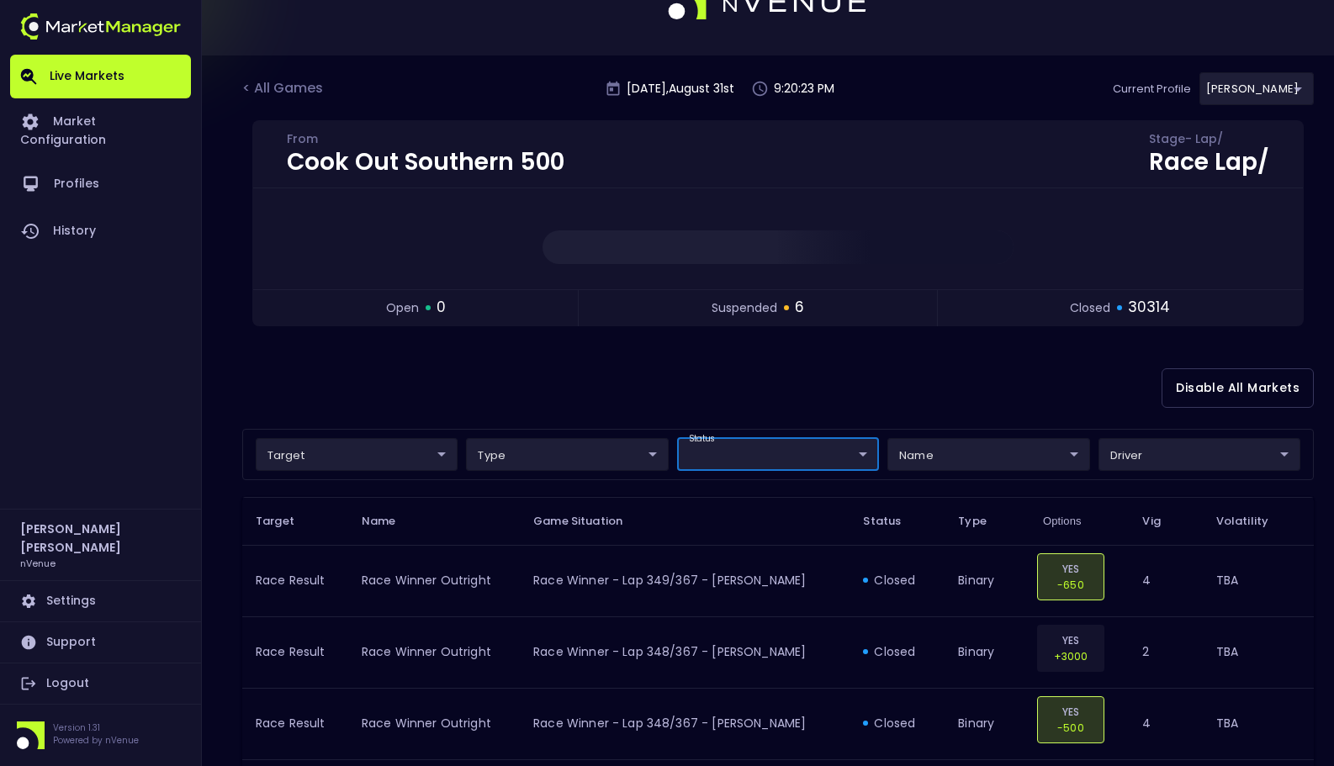
click at [1053, 99] on div "< All Games Sunday , August 31 st 9:20:23 PM Current Profile Matt 0a763355-b225…" at bounding box center [778, 96] width 1072 height 48
click at [1037, 352] on div "Disable All Markets" at bounding box center [778, 388] width 1072 height 82
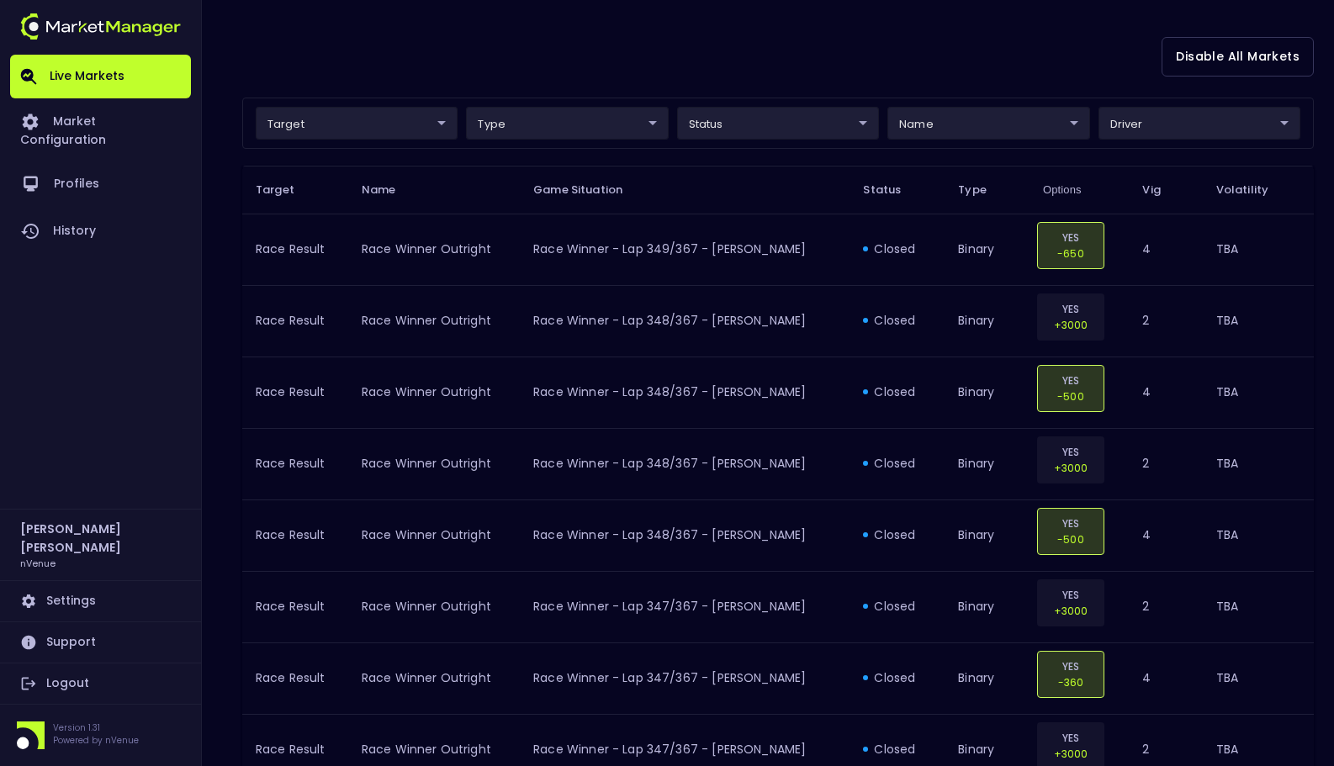
scroll to position [0, 0]
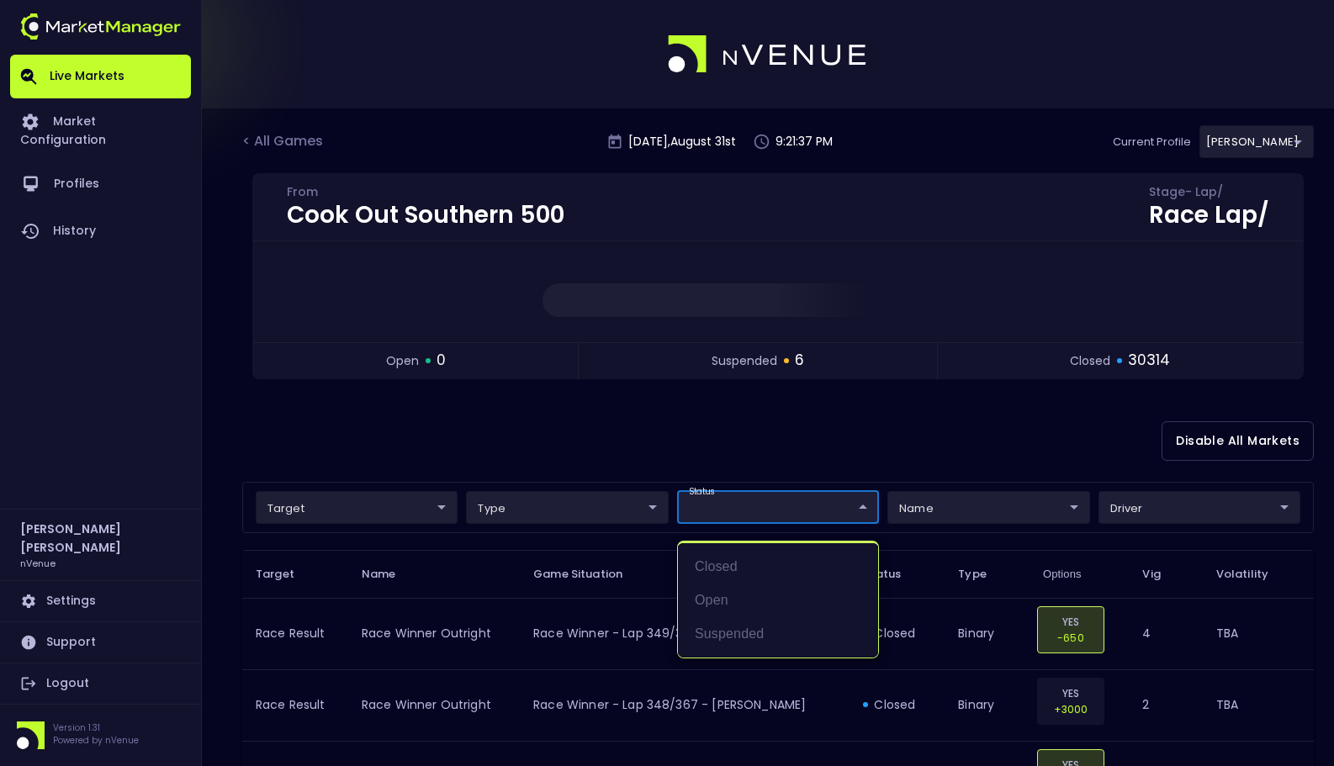
click at [766, 651] on ul "closed open suspended" at bounding box center [778, 600] width 200 height 114
click at [770, 641] on li "suspended" at bounding box center [778, 635] width 200 height 34
type input "suspended"
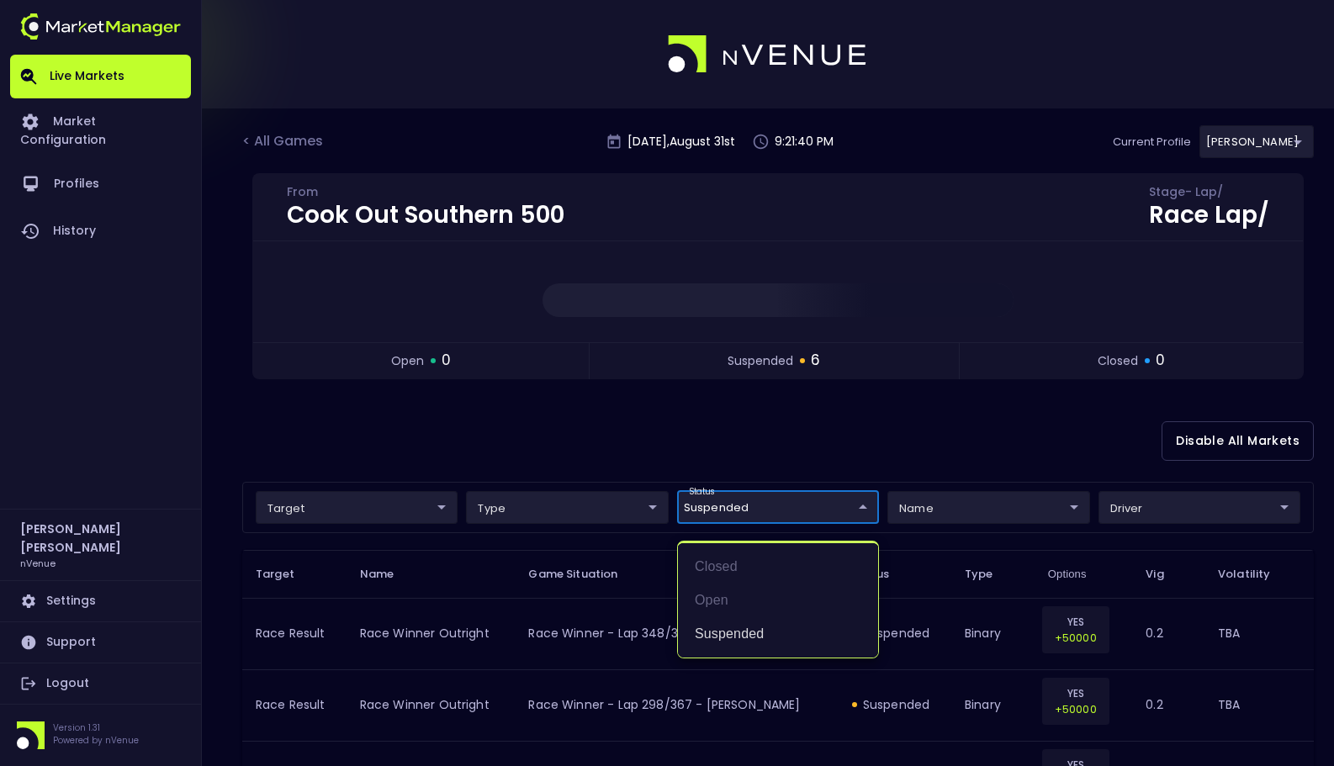
click at [872, 434] on div at bounding box center [667, 383] width 1334 height 766
